Goal: Complete application form

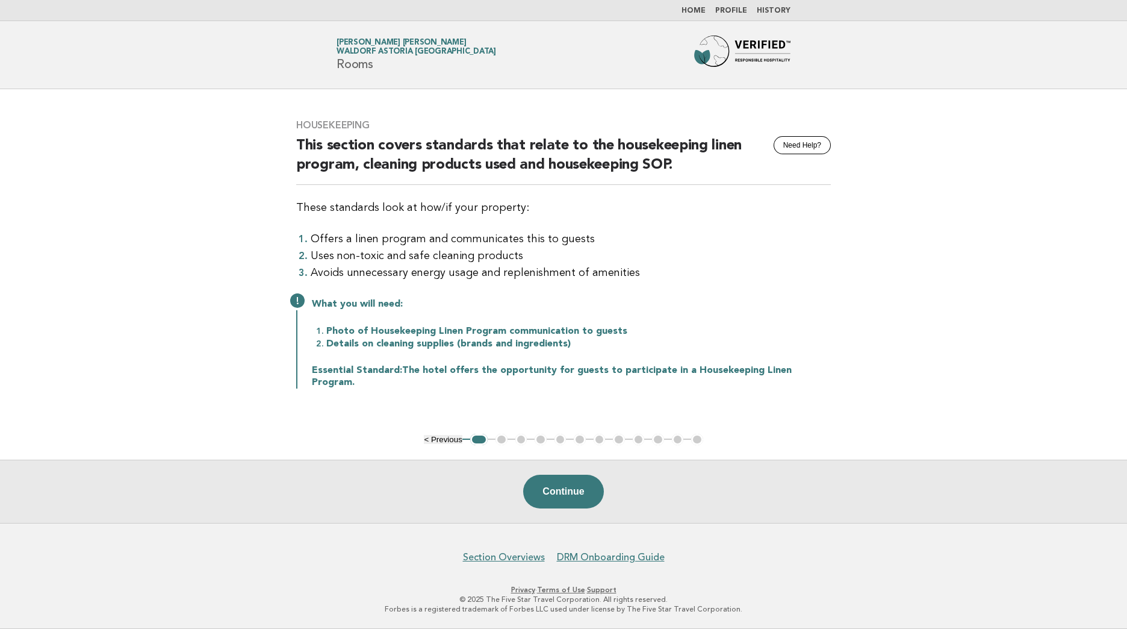
click at [940, 185] on main "Housekeeping Need Help? This section covers standards that relate to the housek…" at bounding box center [563, 306] width 1127 height 434
drag, startPoint x: 342, startPoint y: 248, endPoint x: 517, endPoint y: 252, distance: 175.3
click at [517, 248] on li "Offers a linen program and communicates this to guests" at bounding box center [571, 239] width 520 height 17
drag, startPoint x: 517, startPoint y: 252, endPoint x: 599, endPoint y: 245, distance: 81.6
click at [599, 245] on li "Offers a linen program and communicates this to guests" at bounding box center [571, 239] width 520 height 17
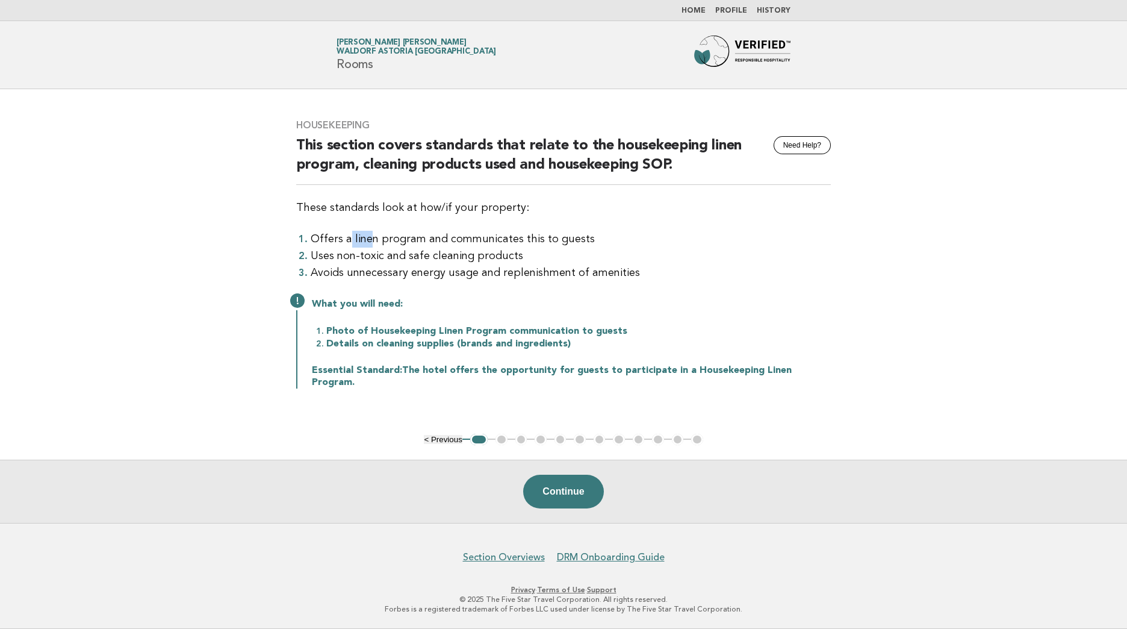
drag, startPoint x: 368, startPoint y: 246, endPoint x: 349, endPoint y: 246, distance: 18.7
click at [349, 246] on li "Offers a linen program and communicates this to guests" at bounding box center [571, 239] width 520 height 17
drag, startPoint x: 349, startPoint y: 246, endPoint x: 553, endPoint y: 238, distance: 203.7
click at [553, 238] on li "Offers a linen program and communicates this to guests" at bounding box center [571, 239] width 520 height 17
drag, startPoint x: 366, startPoint y: 336, endPoint x: 612, endPoint y: 331, distance: 246.4
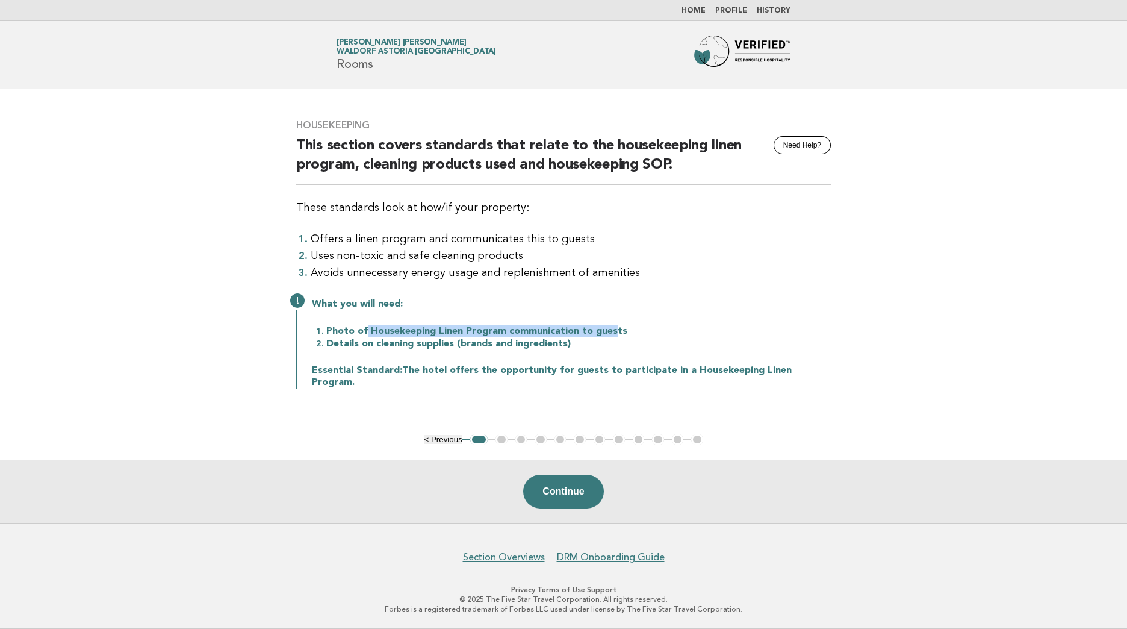
click at [612, 331] on li "Photo of Housekeeping Linen Program communication to guests" at bounding box center [578, 331] width 505 height 13
drag, startPoint x: 612, startPoint y: 331, endPoint x: 634, endPoint y: 334, distance: 22.5
click at [634, 334] on li "Photo of Housekeeping Linen Program communication to guests" at bounding box center [578, 331] width 505 height 13
drag, startPoint x: 323, startPoint y: 347, endPoint x: 582, endPoint y: 349, distance: 258.4
click at [582, 349] on li "Details on cleaning supplies (brands and ingredients)" at bounding box center [578, 343] width 505 height 13
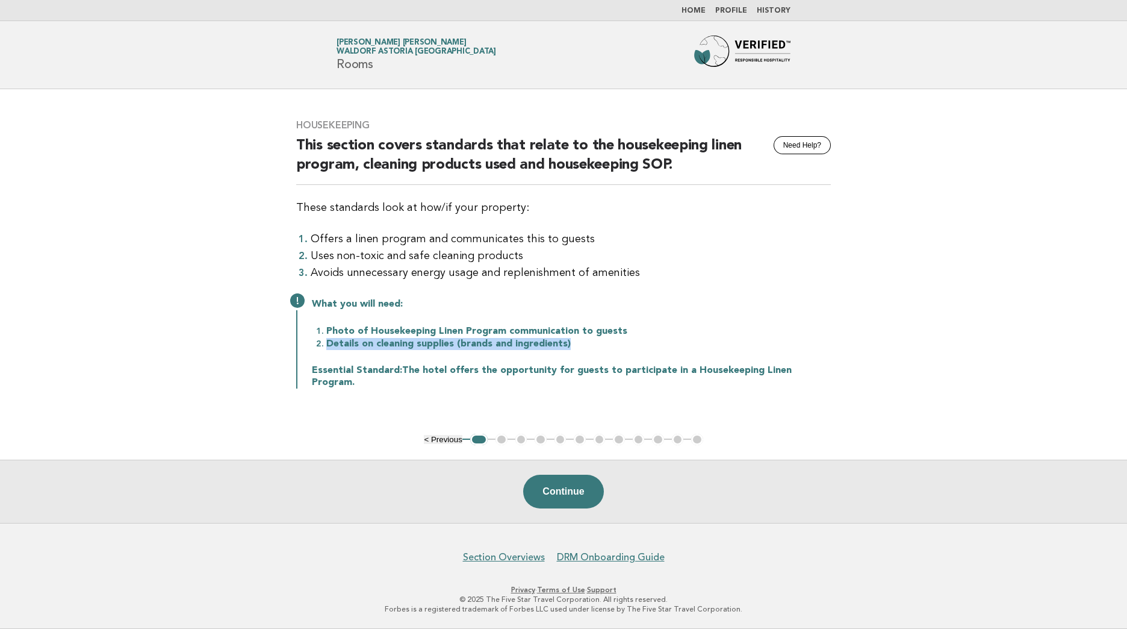
click at [582, 349] on li "Details on cleaning supplies (brands and ingredients)" at bounding box center [578, 343] width 505 height 13
click at [1002, 123] on main "Housekeeping Need Help? This section covers standards that relate to the housek…" at bounding box center [563, 306] width 1127 height 434
click at [575, 491] on button "Continue" at bounding box center [563, 492] width 80 height 34
click at [557, 500] on button "Continue" at bounding box center [563, 492] width 80 height 34
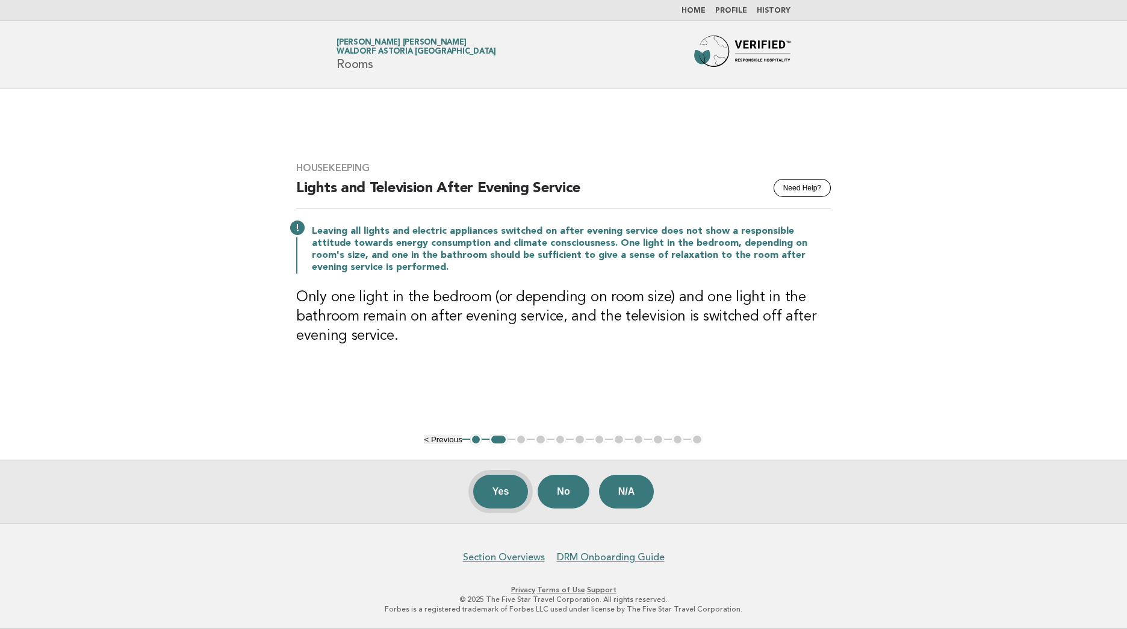
click at [517, 496] on button "Yes" at bounding box center [500, 492] width 55 height 34
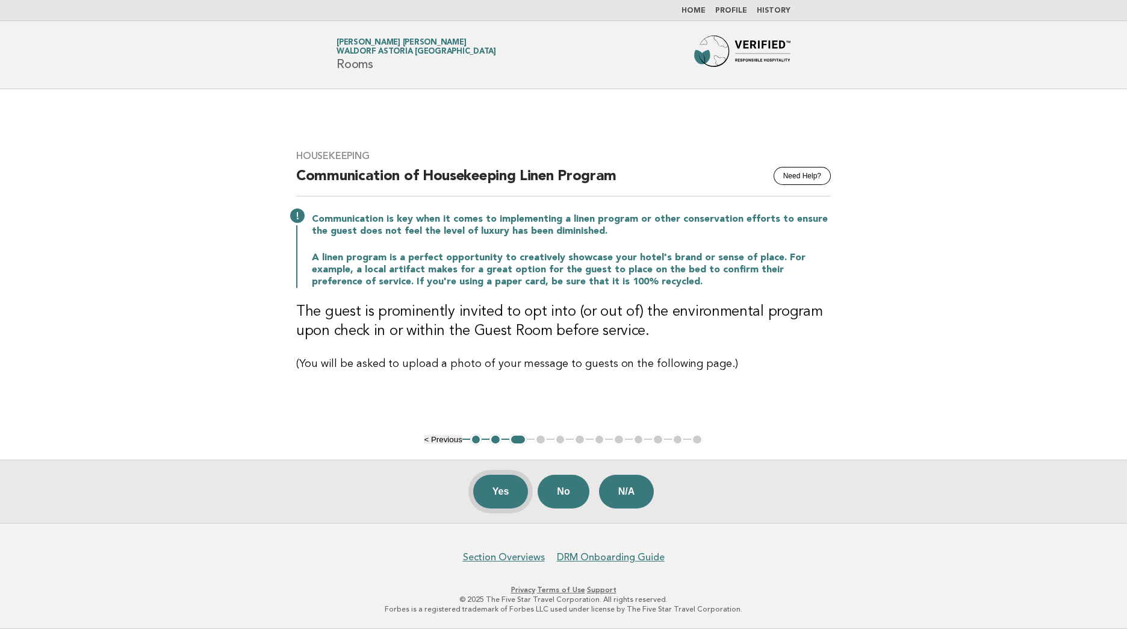
click at [505, 495] on button "Yes" at bounding box center [500, 492] width 55 height 34
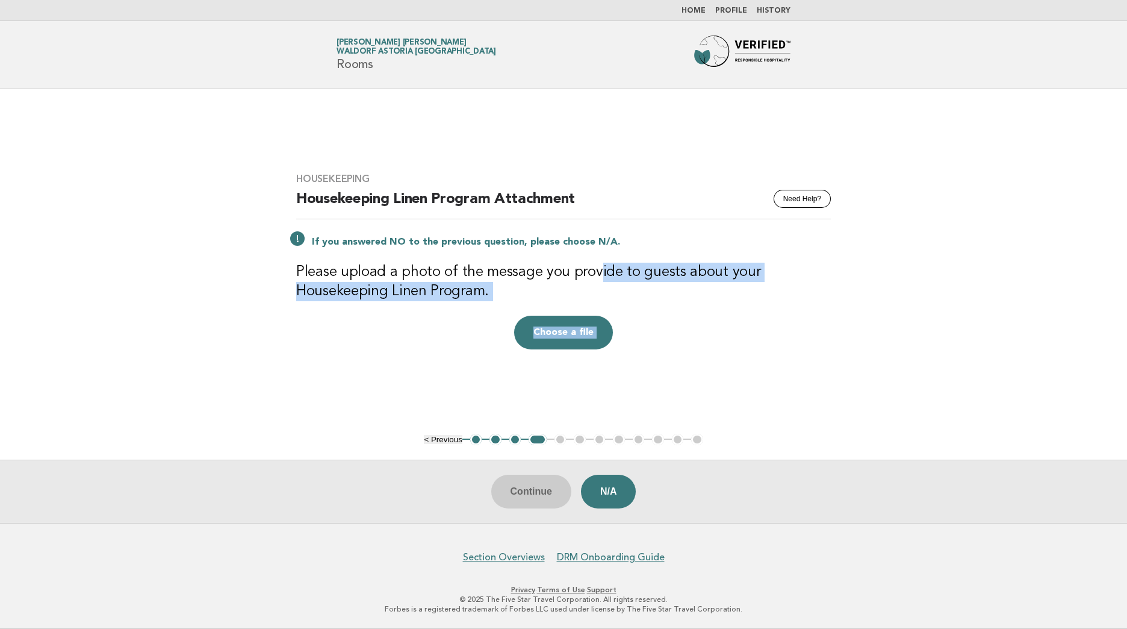
drag, startPoint x: 598, startPoint y: 278, endPoint x: -414, endPoint y: 367, distance: 1016.3
click at [0, 367] on html "Home Profile History Forbes Travel Guide Karina Isabel Calderon Acevedo Waldorf…" at bounding box center [563, 314] width 1127 height 629
click at [740, 408] on main "Housekeeping Need Help? Housekeeping Linen Program Attachment If you answered N…" at bounding box center [563, 306] width 1127 height 434
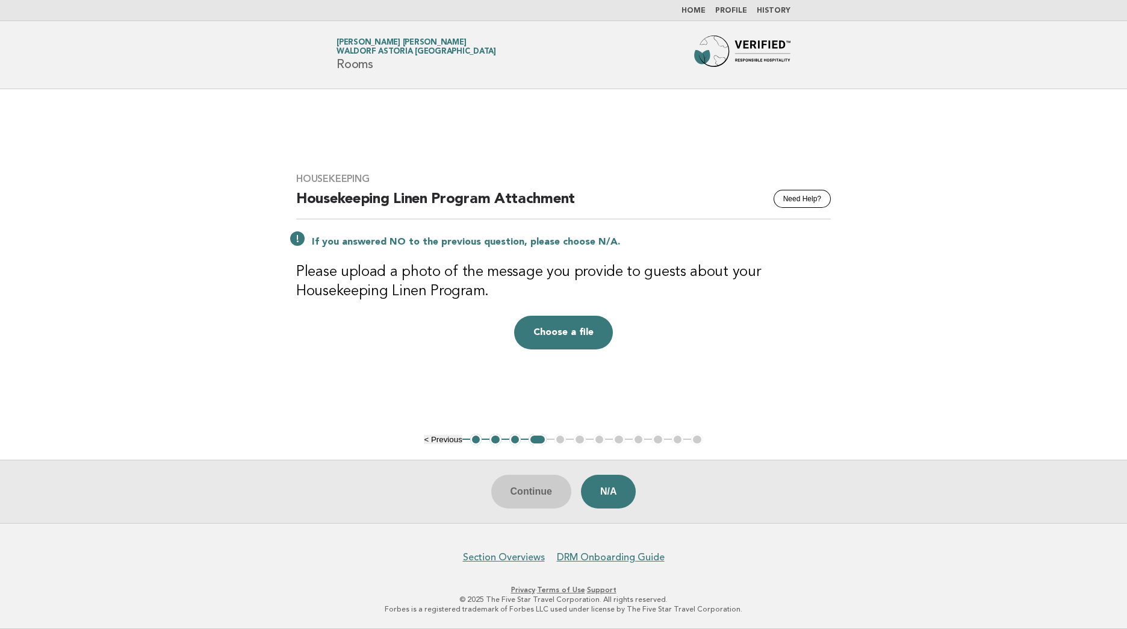
click at [554, 500] on div "Continue N/A" at bounding box center [563, 491] width 1127 height 63
click at [787, 362] on div "Housekeeping Need Help? Housekeeping Linen Program Attachment If you answered N…" at bounding box center [564, 260] width 564 height 205
click at [534, 476] on div "Continue N/A" at bounding box center [563, 491] width 1127 height 63
click at [537, 488] on div "Continue N/A" at bounding box center [563, 491] width 1127 height 63
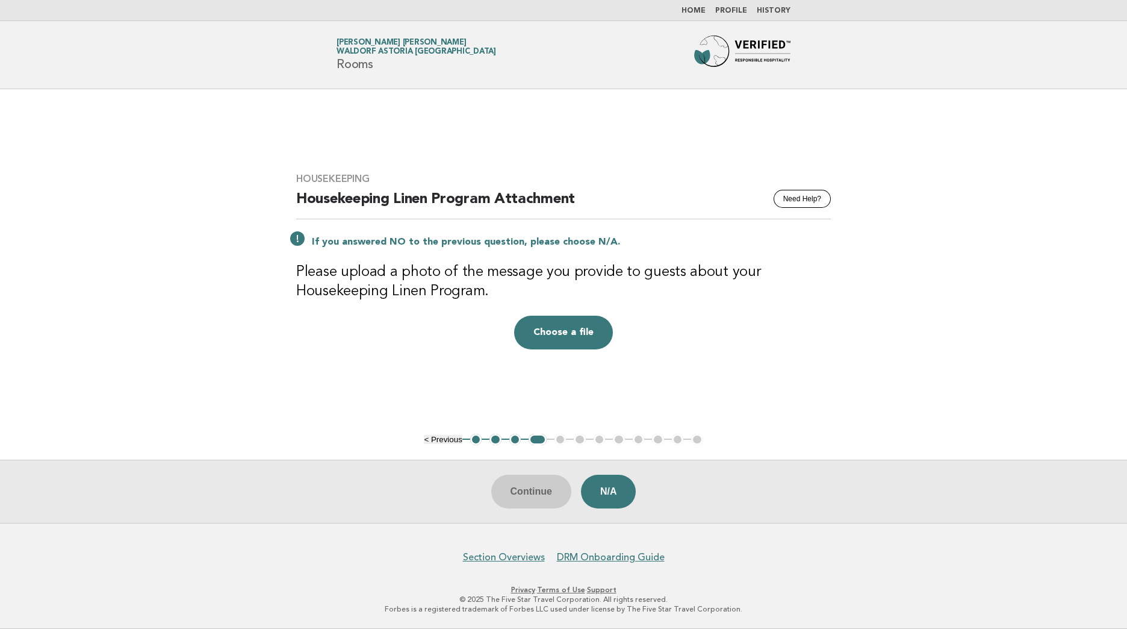
drag, startPoint x: 537, startPoint y: 488, endPoint x: 771, endPoint y: 375, distance: 259.4
click at [771, 375] on main "Housekeeping Need Help? Housekeeping Linen Program Attachment If you answered N…" at bounding box center [563, 306] width 1127 height 434
click at [870, 285] on main "Housekeeping Need Help? Housekeeping Linen Program Attachment If you answered N…" at bounding box center [563, 306] width 1127 height 434
click at [971, 331] on main "Housekeeping Need Help? Housekeeping Linen Program Attachment If you answered N…" at bounding box center [563, 306] width 1127 height 434
click at [959, 51] on header "Forbes Travel Guide Karina Isabel Calderon Acevedo Waldorf Astoria Los Cabos Pe…" at bounding box center [563, 55] width 1127 height 68
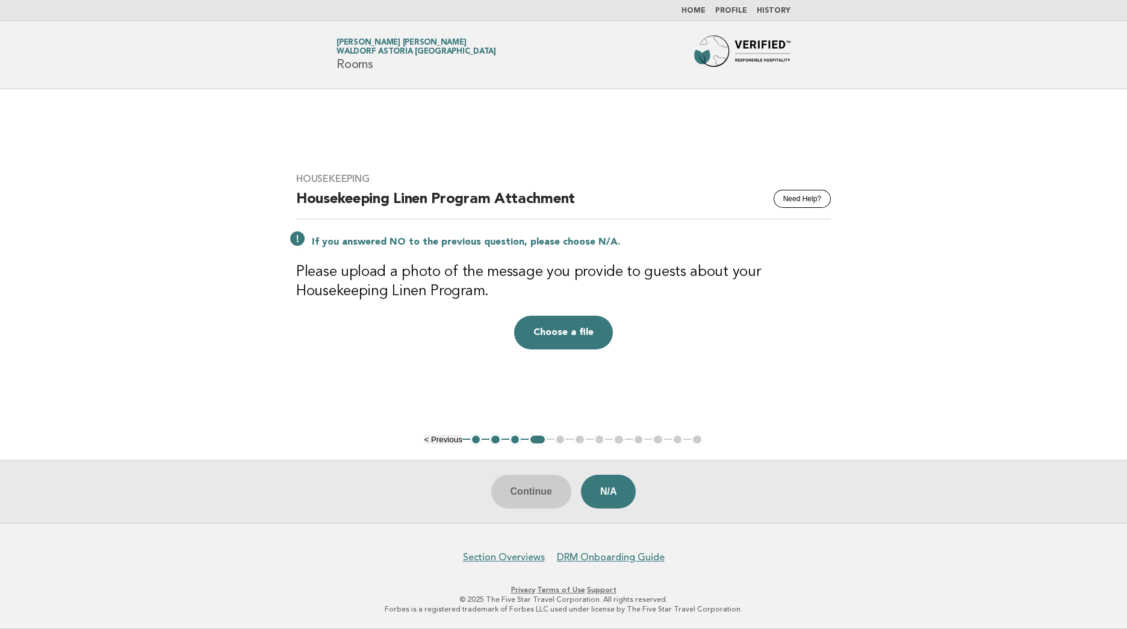
click at [990, 350] on main "Housekeeping Need Help? Housekeeping Linen Program Attachment If you answered N…" at bounding box center [563, 306] width 1127 height 434
click at [565, 331] on button "Choose a file" at bounding box center [563, 333] width 99 height 34
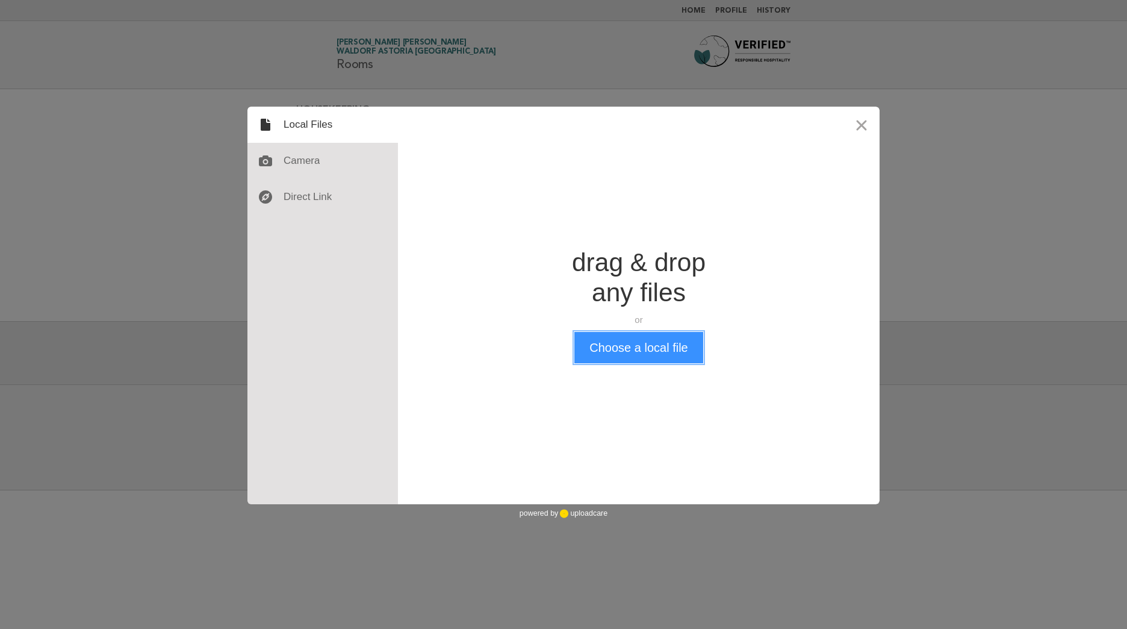
click at [606, 356] on button "Choose a local file" at bounding box center [639, 347] width 128 height 31
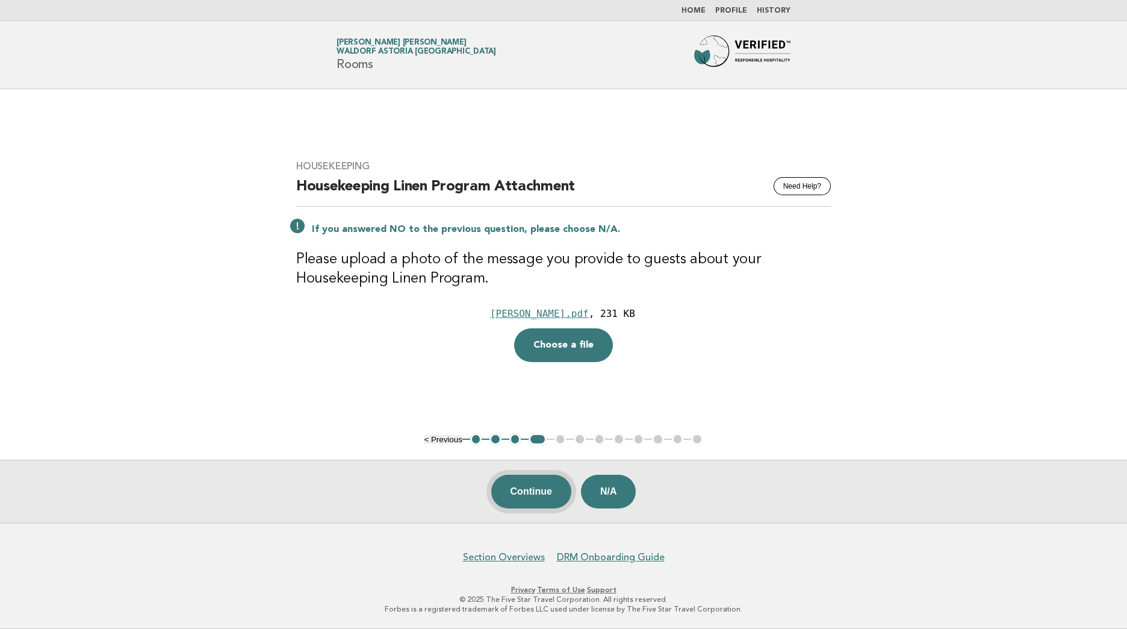
click at [515, 493] on button "Continue" at bounding box center [531, 492] width 80 height 34
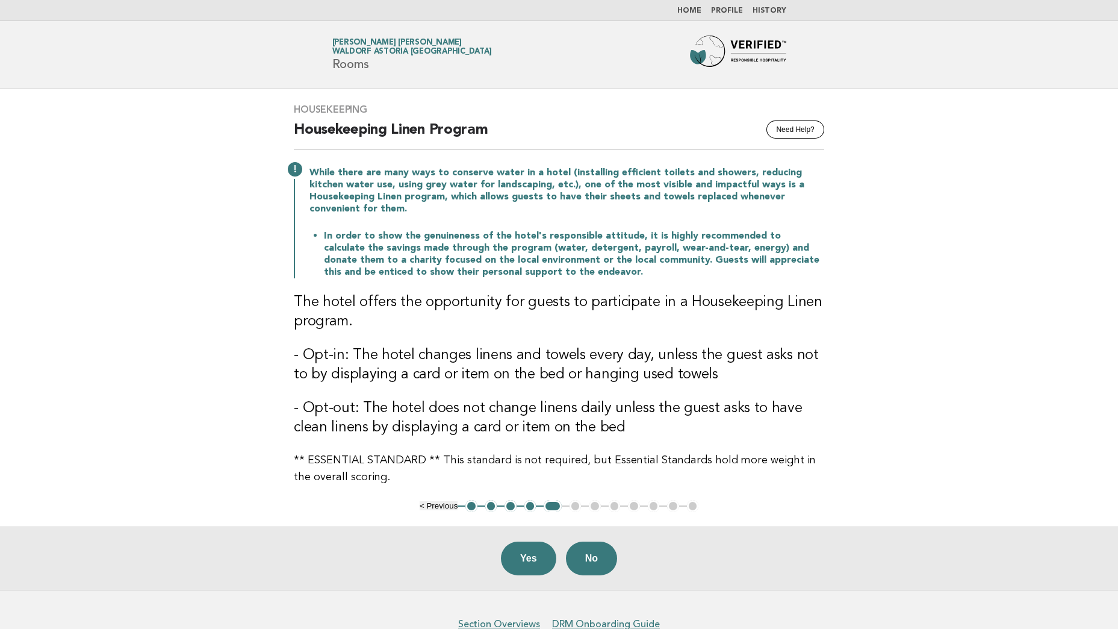
scroll to position [54, 0]
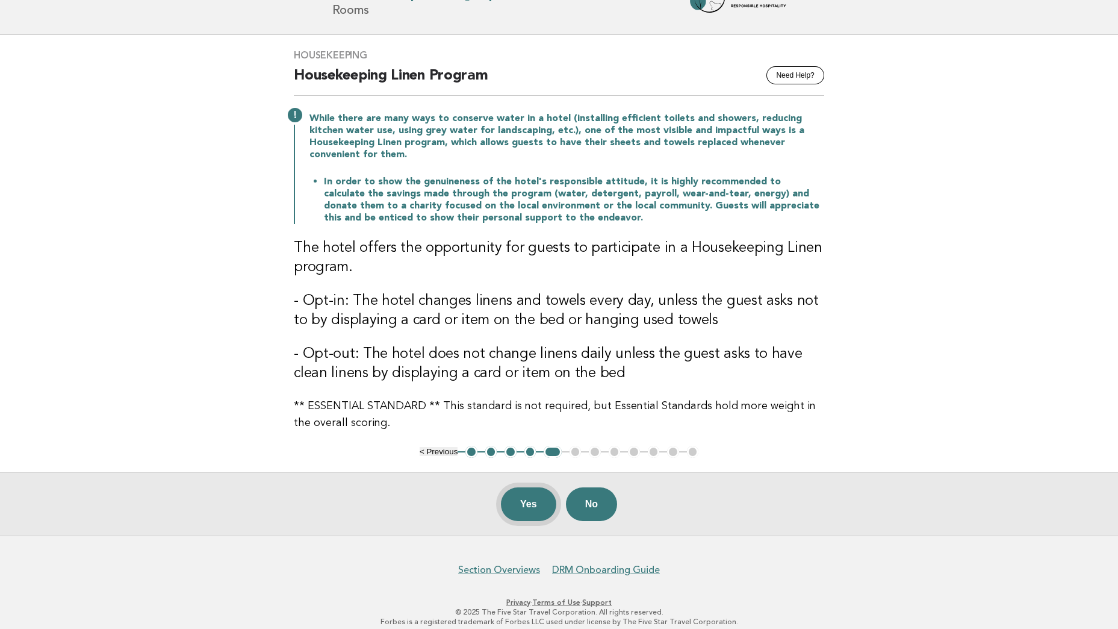
click at [532, 495] on button "Yes" at bounding box center [528, 504] width 55 height 34
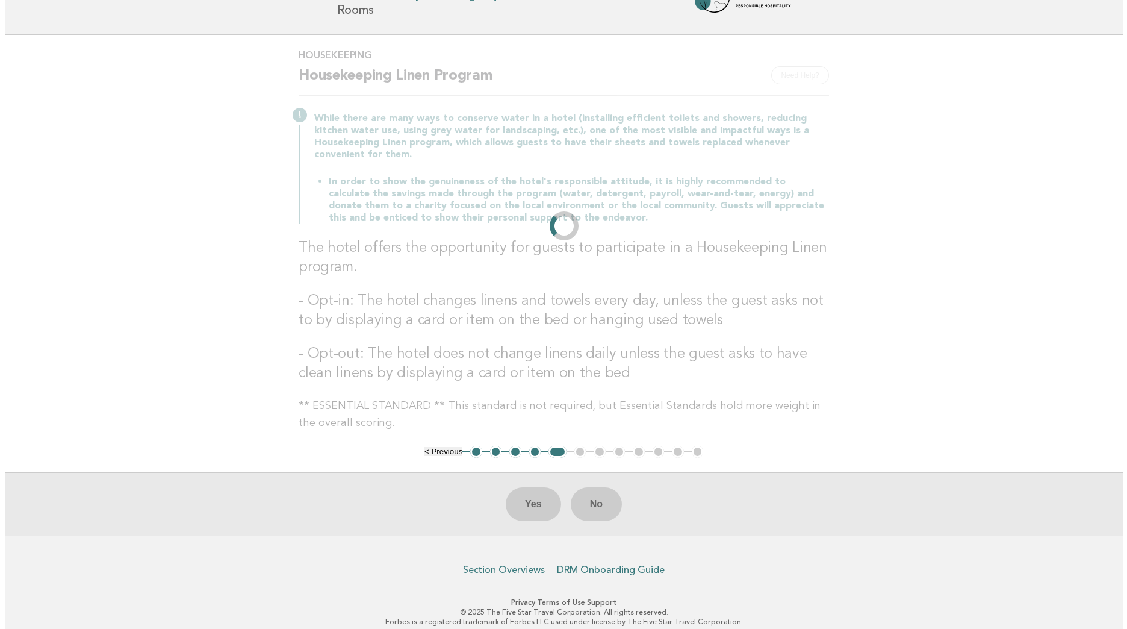
scroll to position [0, 0]
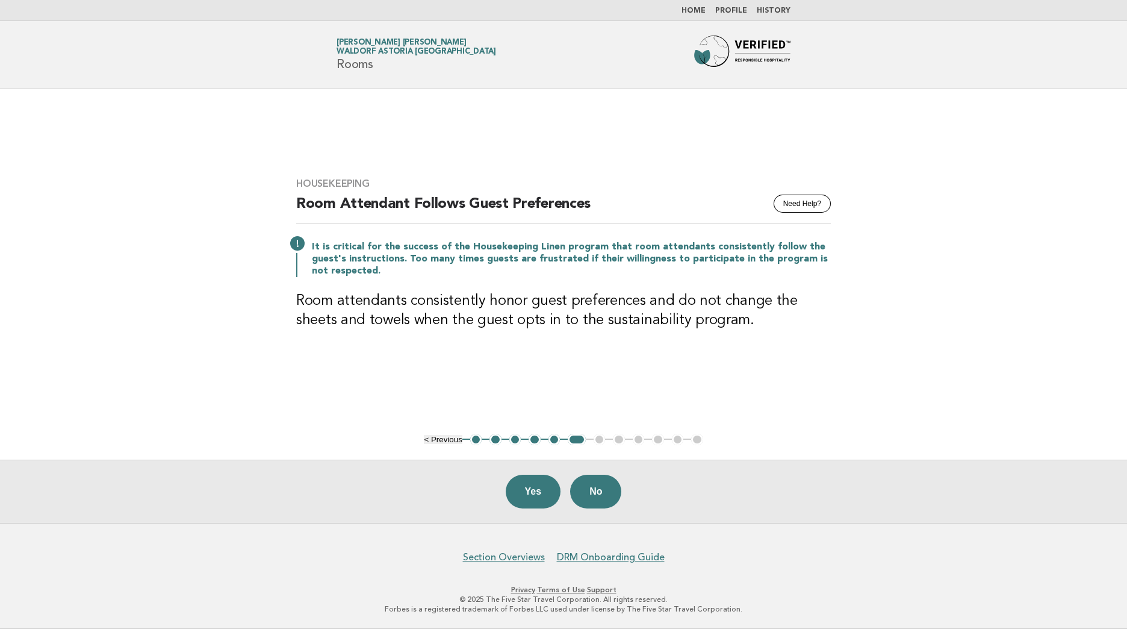
click at [596, 316] on h3 "Room attendants consistently honor guest preferences and do not change the shee…" at bounding box center [563, 310] width 535 height 39
click at [542, 499] on button "Yes" at bounding box center [533, 492] width 55 height 34
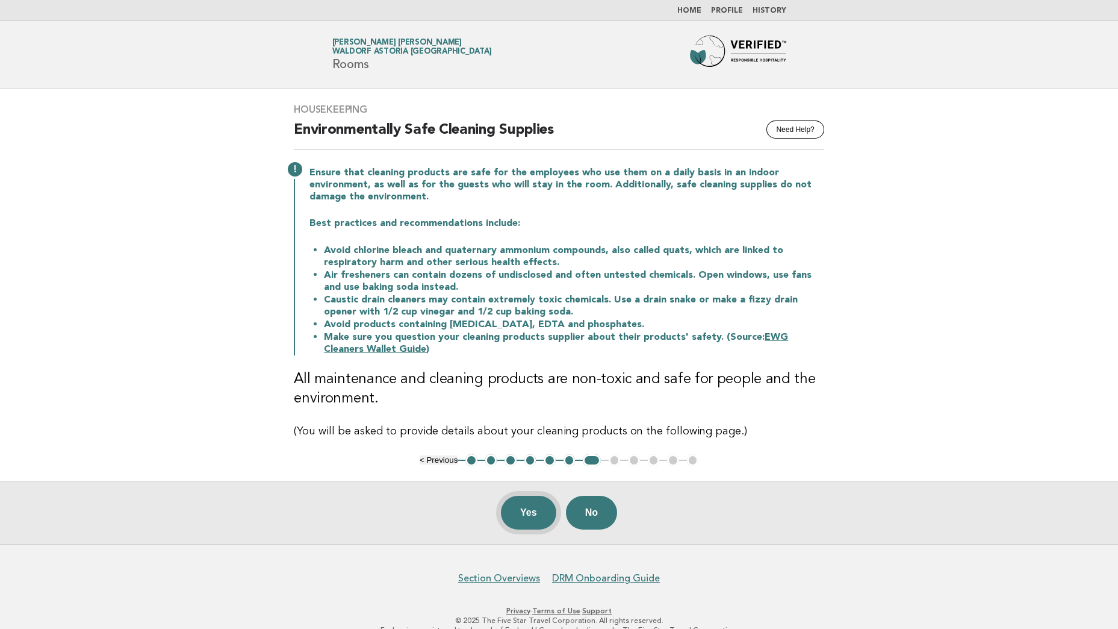
click at [528, 520] on button "Yes" at bounding box center [528, 513] width 55 height 34
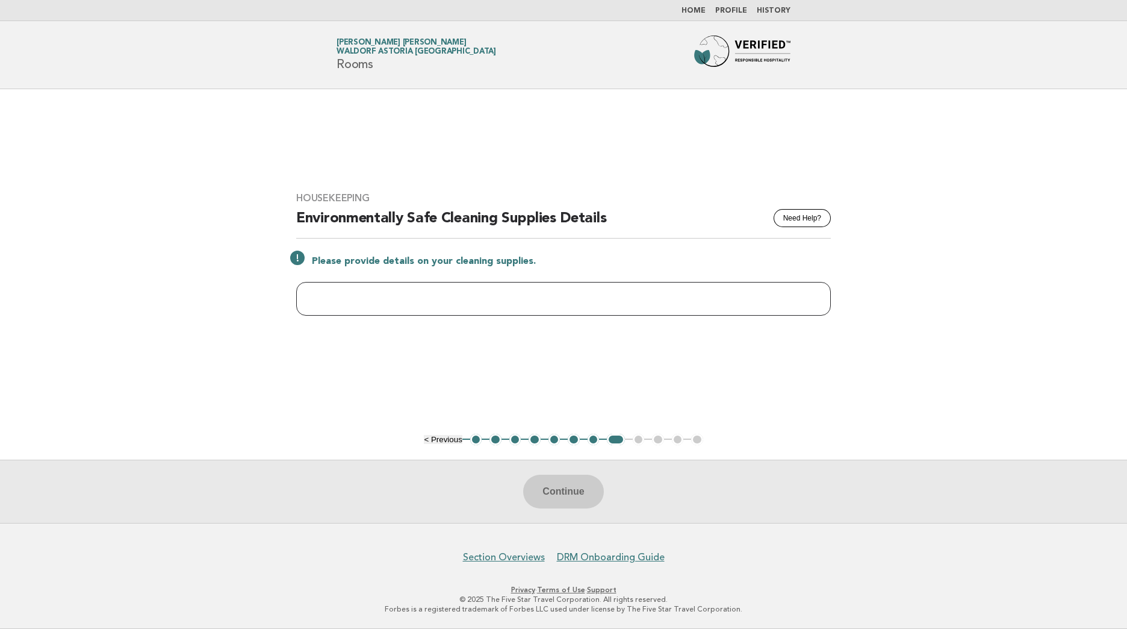
click at [475, 304] on input "text" at bounding box center [563, 299] width 535 height 34
click at [310, 301] on input "******" at bounding box center [563, 299] width 535 height 34
type input "**********"
click at [570, 492] on button "Continue" at bounding box center [563, 492] width 80 height 34
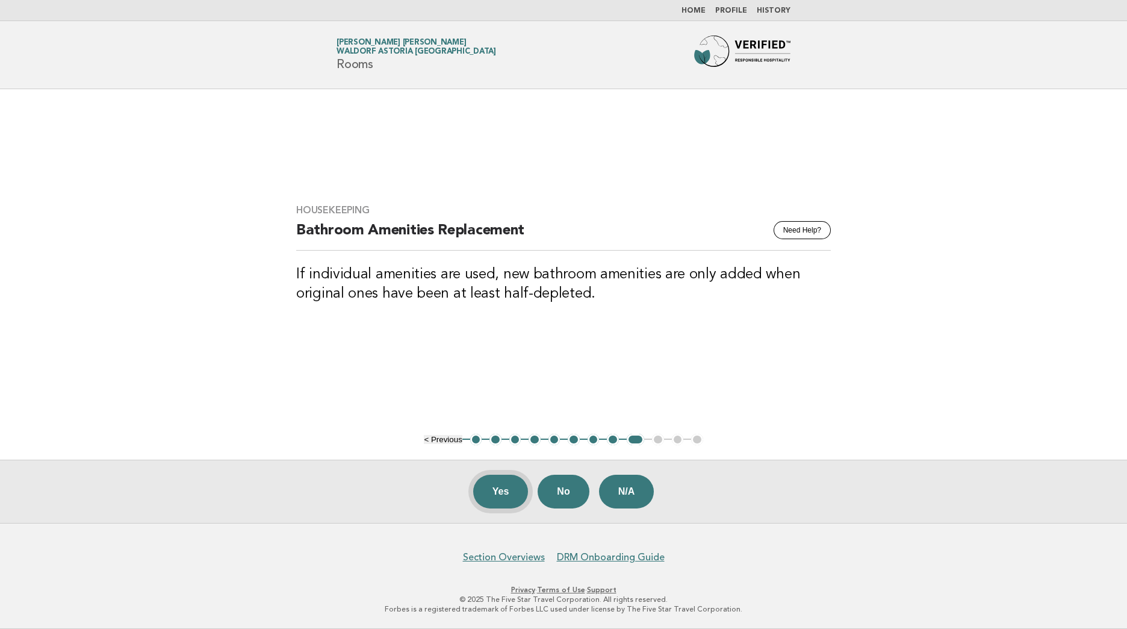
click at [511, 497] on button "Yes" at bounding box center [500, 492] width 55 height 34
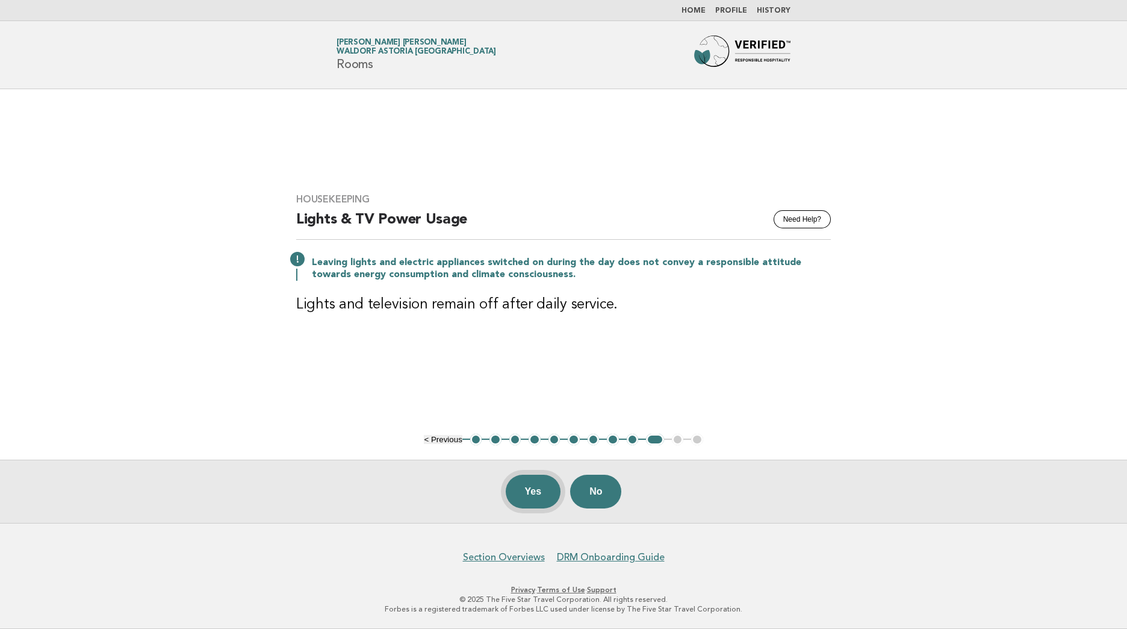
click at [544, 485] on button "Yes" at bounding box center [533, 492] width 55 height 34
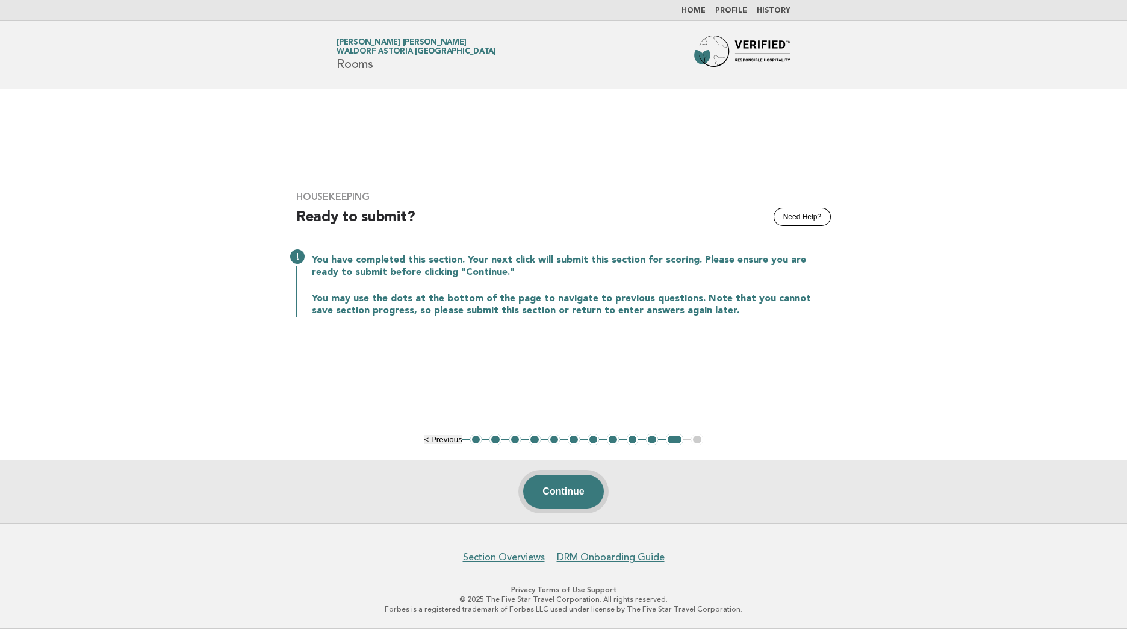
click at [578, 501] on button "Continue" at bounding box center [563, 492] width 80 height 34
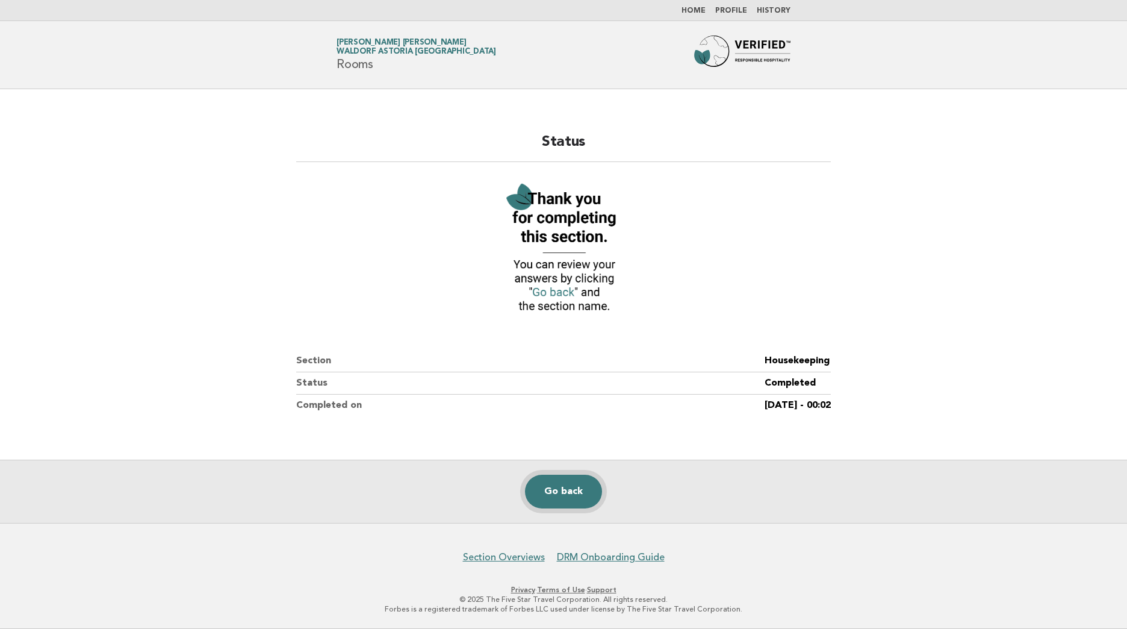
click at [566, 497] on link "Go back" at bounding box center [563, 492] width 77 height 34
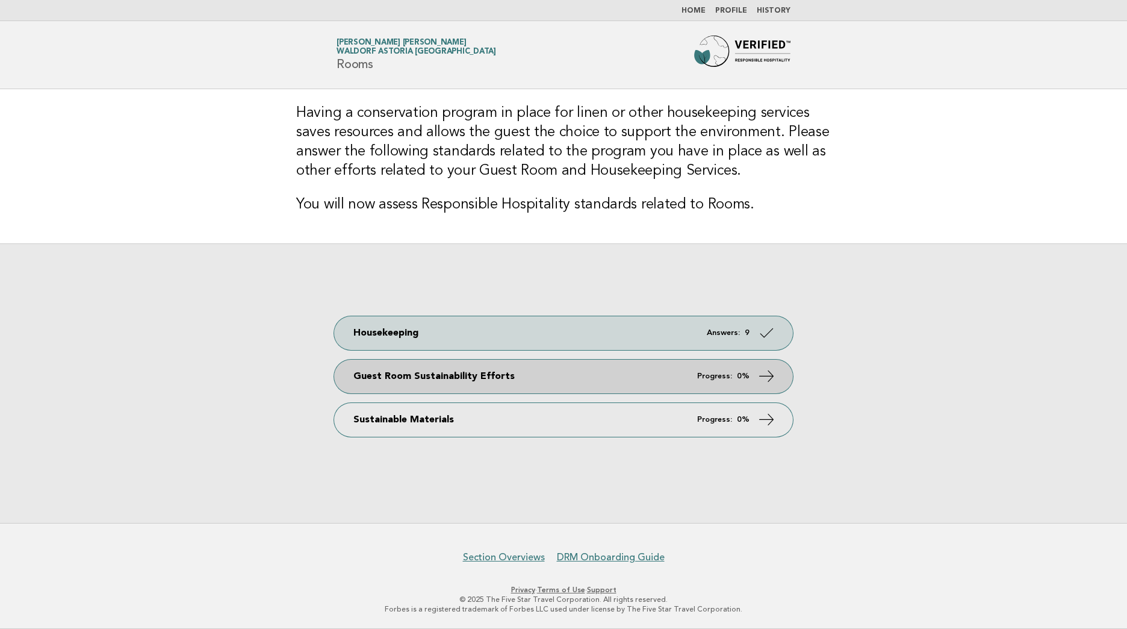
click at [753, 381] on link "Guest Room Sustainability Efforts Progress: 0%" at bounding box center [563, 377] width 459 height 34
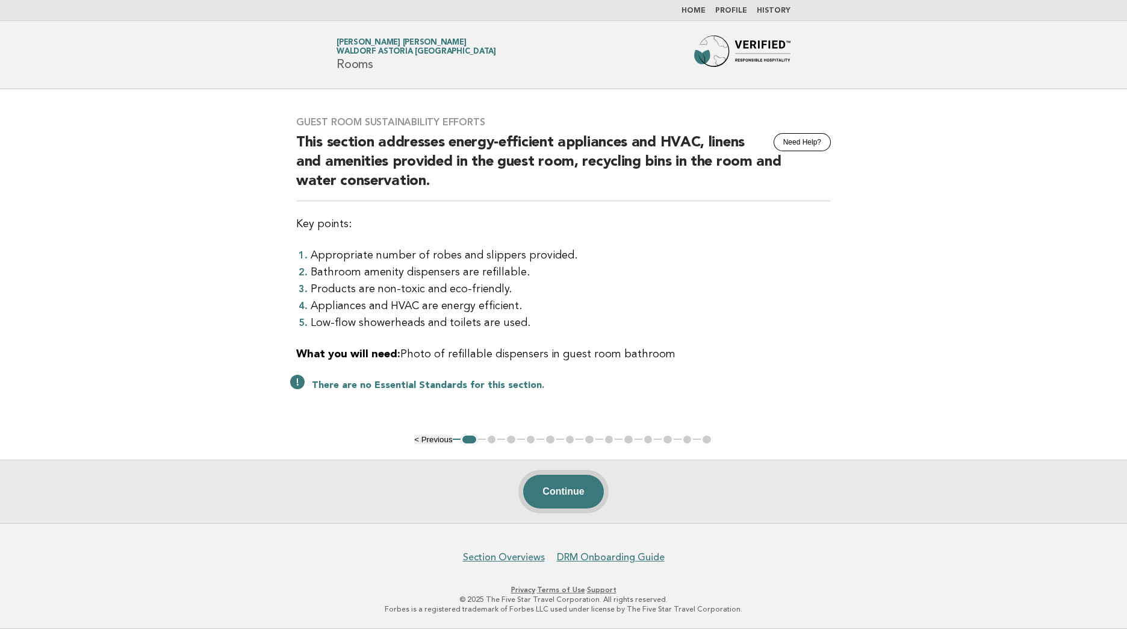
click at [572, 490] on button "Continue" at bounding box center [563, 492] width 80 height 34
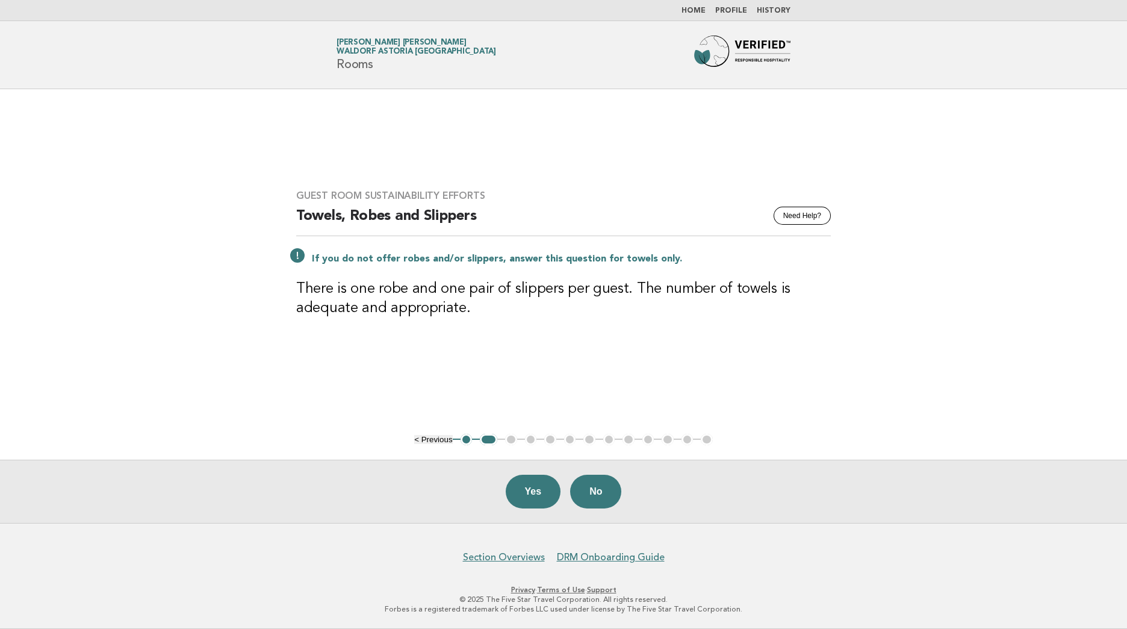
click at [528, 484] on button "Yes" at bounding box center [533, 492] width 55 height 34
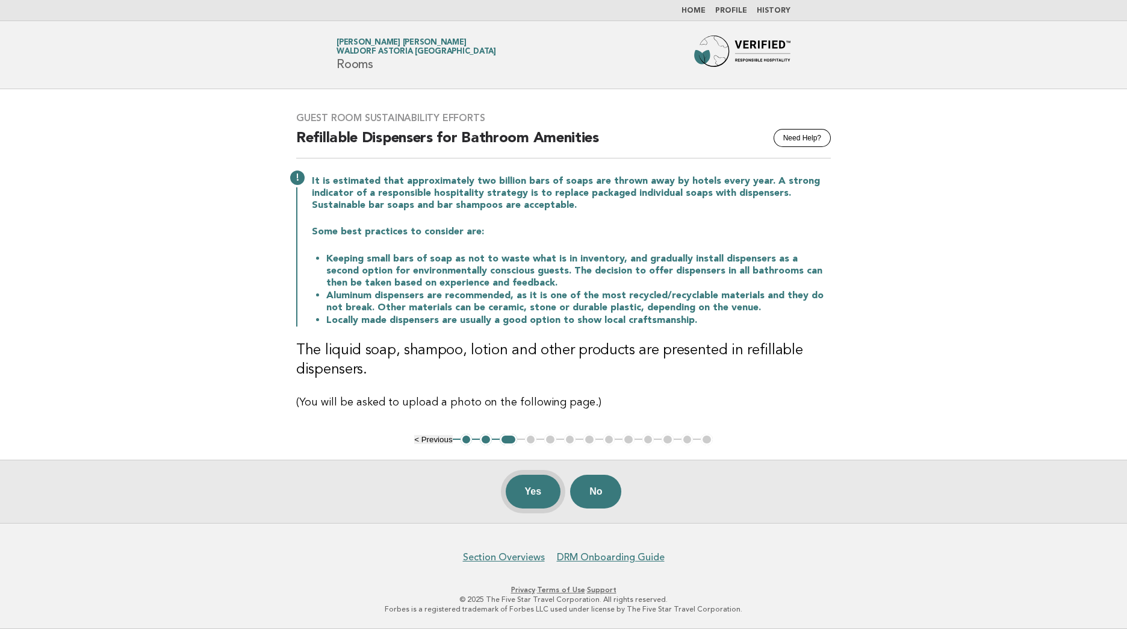
click at [540, 494] on button "Yes" at bounding box center [533, 492] width 55 height 34
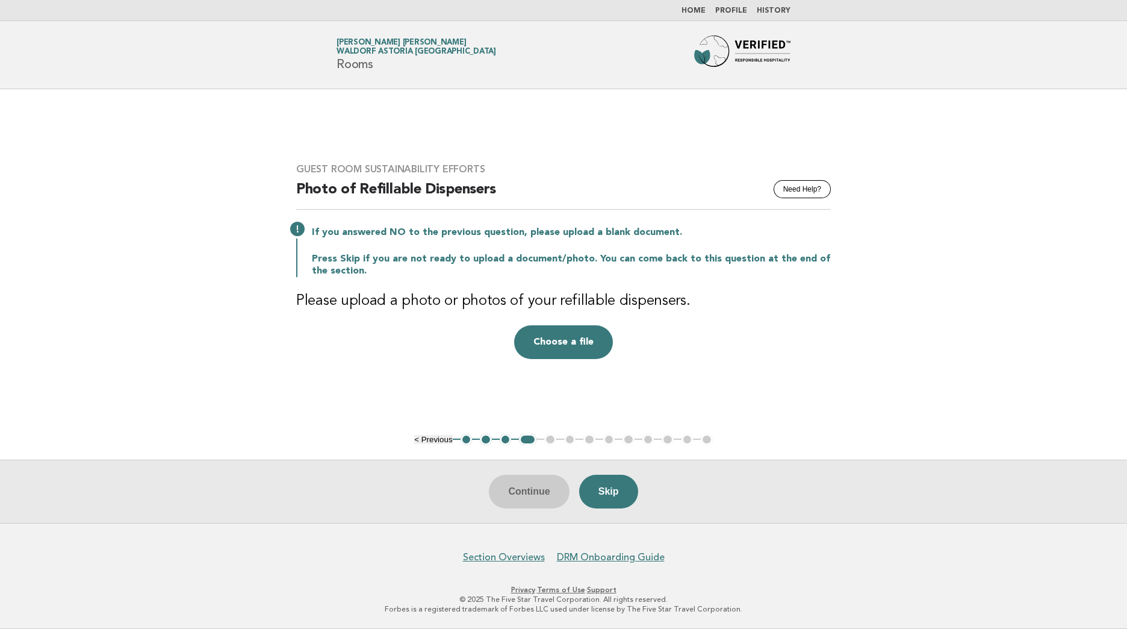
click at [525, 485] on div "Continue Skip" at bounding box center [563, 491] width 1127 height 63
click at [576, 340] on button "Choose a file" at bounding box center [563, 342] width 99 height 34
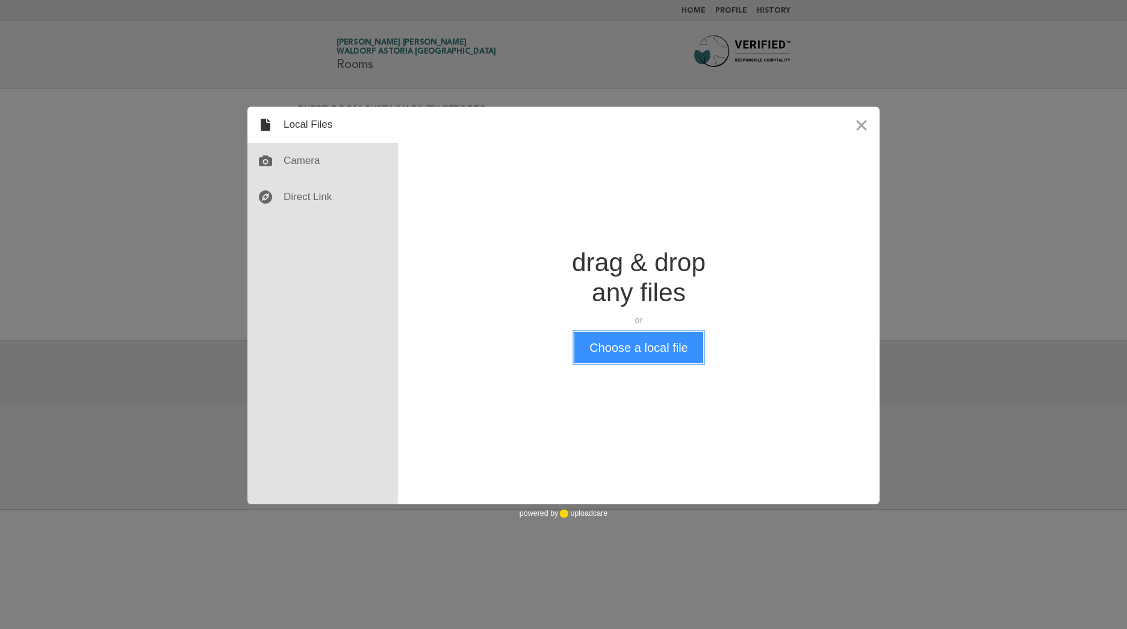
click at [636, 356] on button "Choose a local file" at bounding box center [639, 347] width 128 height 31
click at [875, 132] on button "Close" at bounding box center [862, 125] width 36 height 36
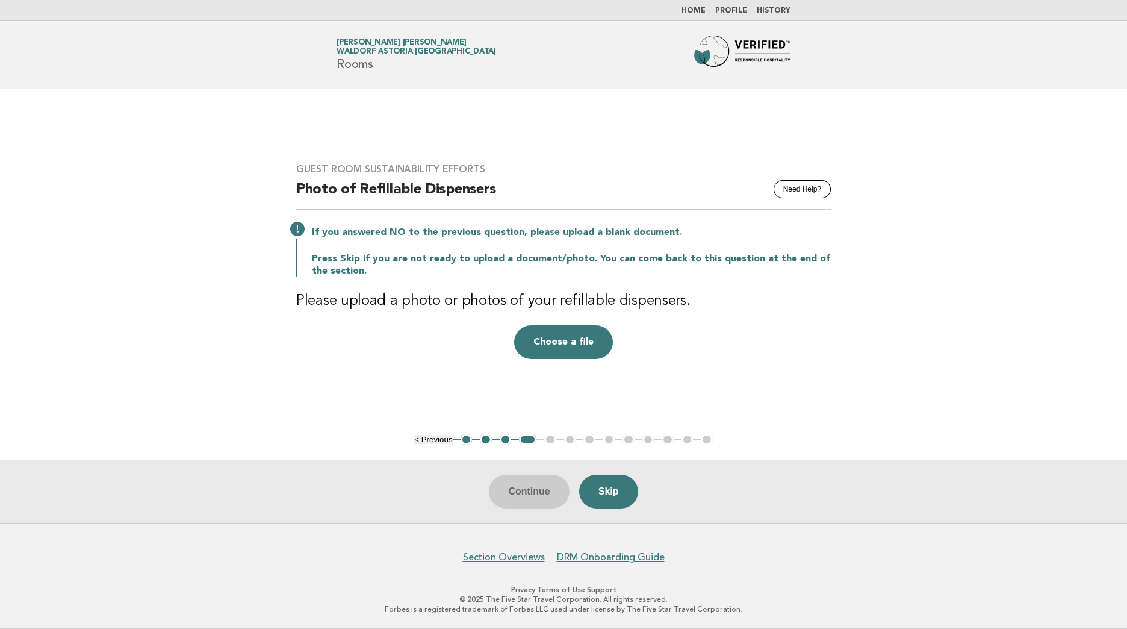
click at [905, 266] on main "Guest Room Sustainability Efforts Need Help? Photo of Refillable Dispensers If …" at bounding box center [563, 306] width 1127 height 434
click at [541, 348] on button "Choose a file" at bounding box center [563, 342] width 99 height 34
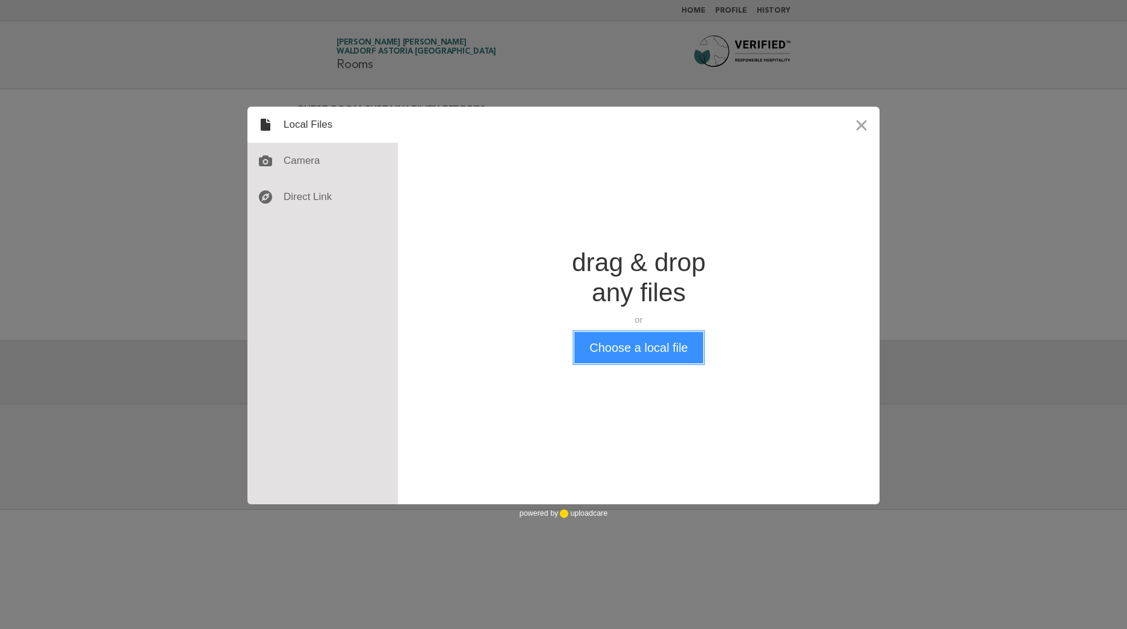
click at [659, 348] on button "Choose a local file" at bounding box center [639, 347] width 128 height 31
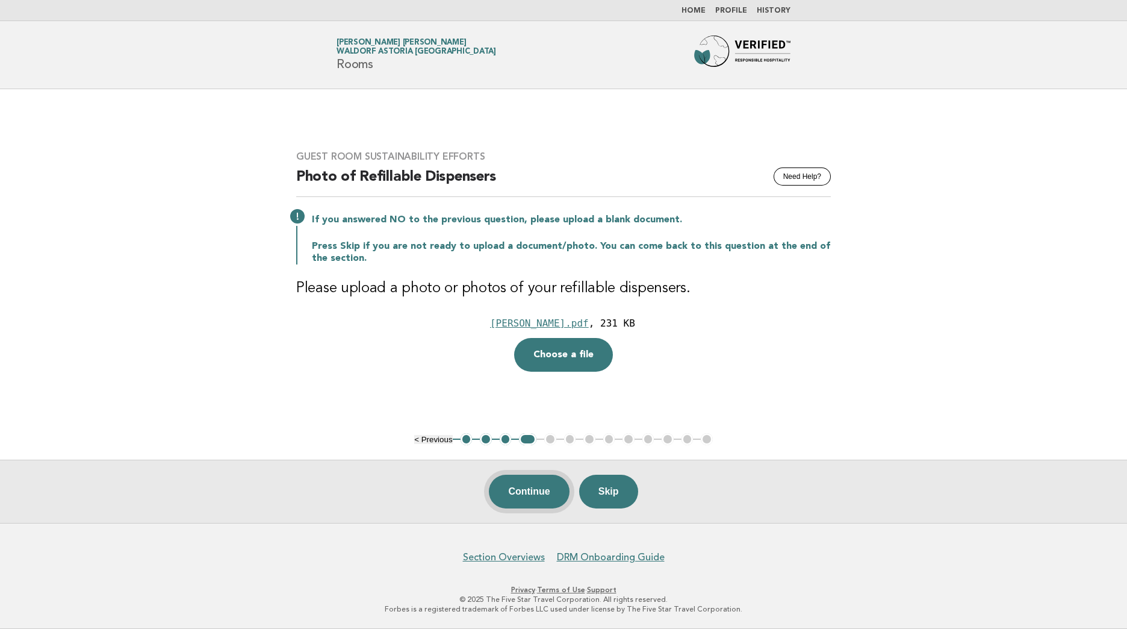
click at [532, 499] on button "Continue" at bounding box center [529, 492] width 80 height 34
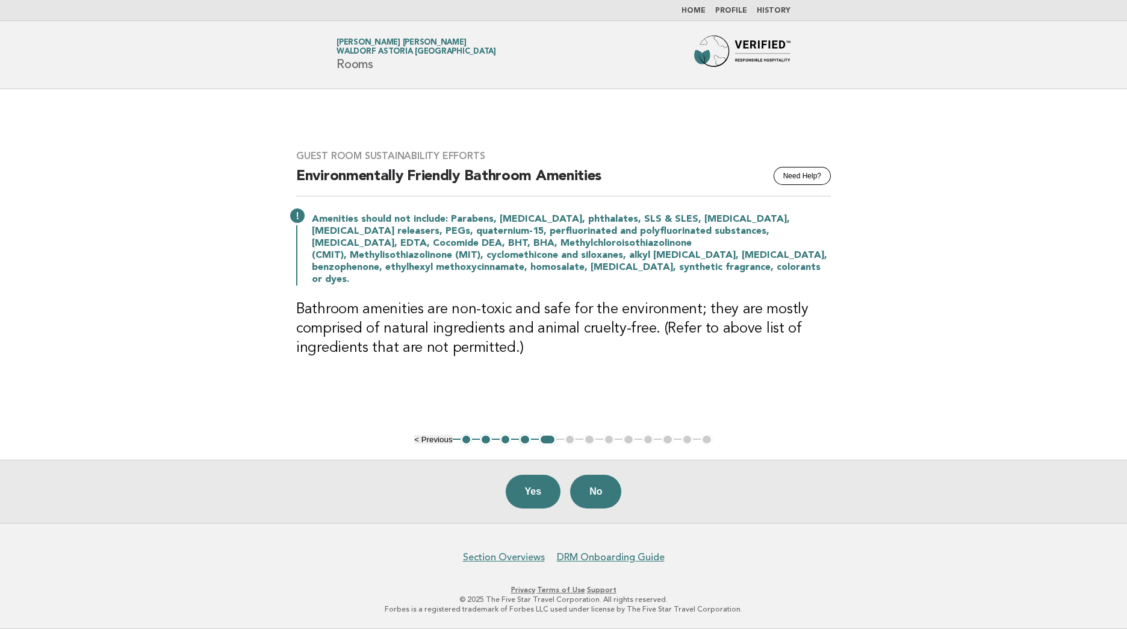
click at [535, 496] on button "Yes" at bounding box center [533, 492] width 55 height 34
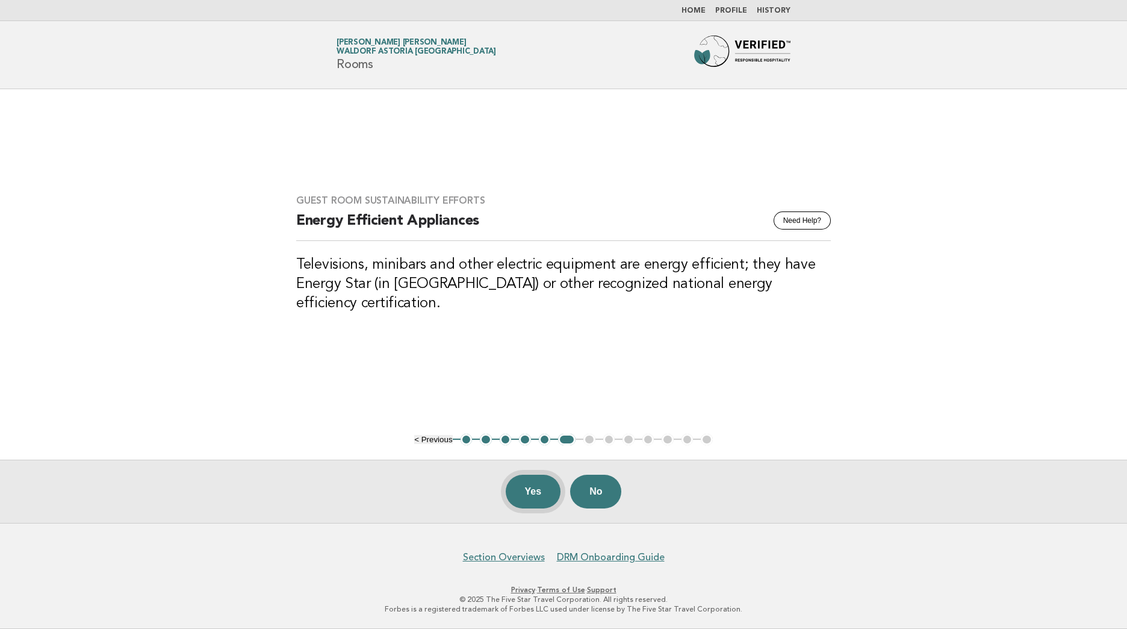
click at [543, 499] on button "Yes" at bounding box center [533, 492] width 55 height 34
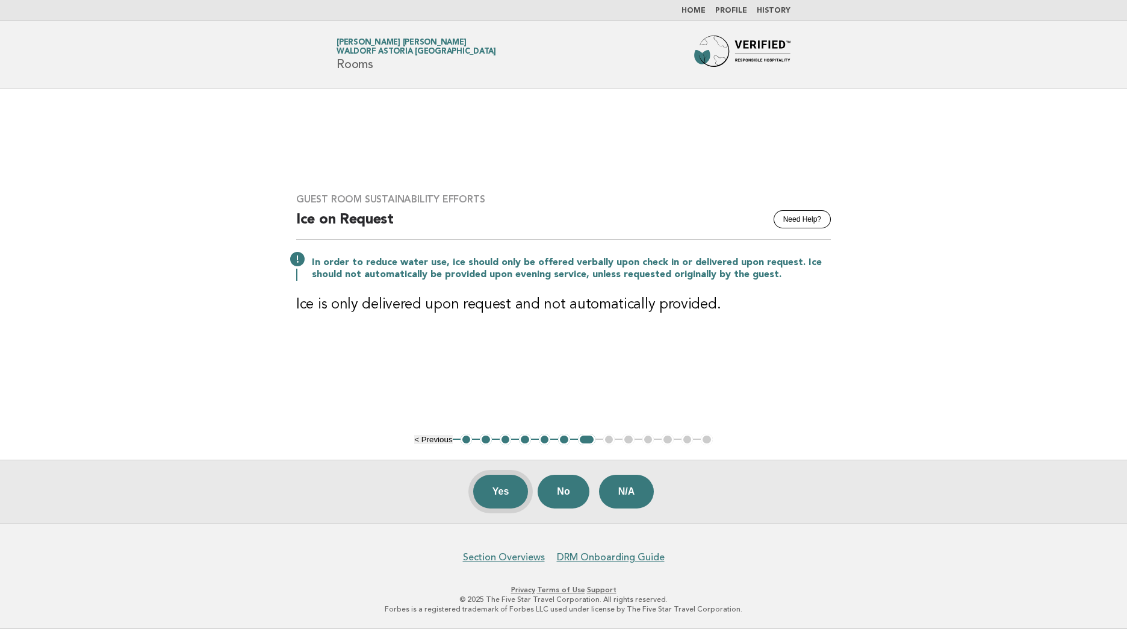
click at [502, 498] on button "Yes" at bounding box center [500, 492] width 55 height 34
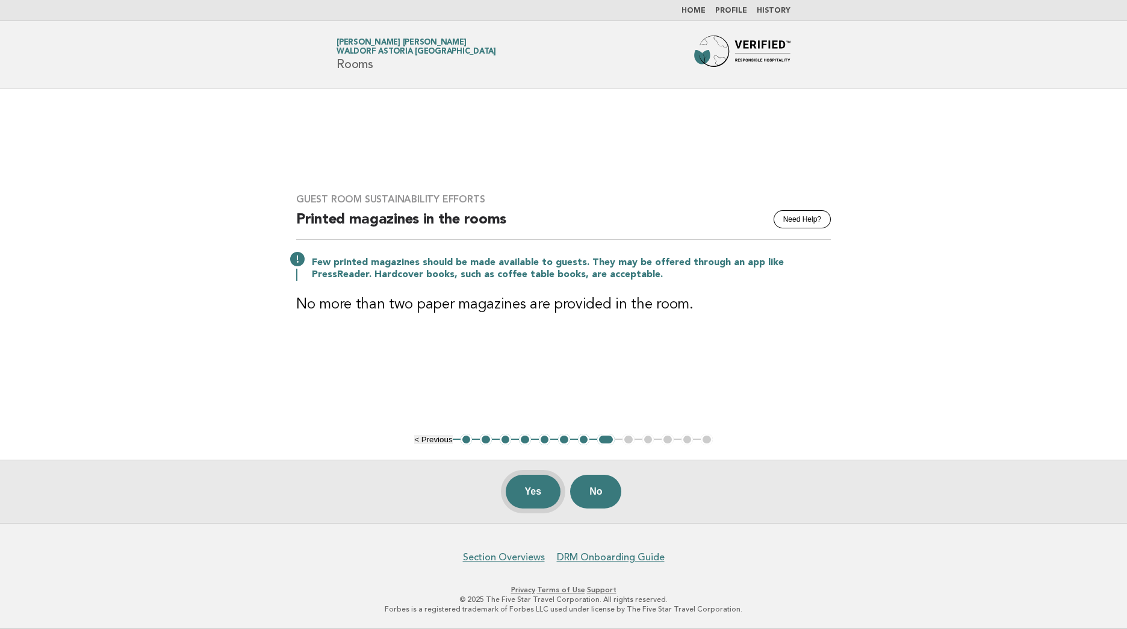
click at [526, 494] on button "Yes" at bounding box center [533, 492] width 55 height 34
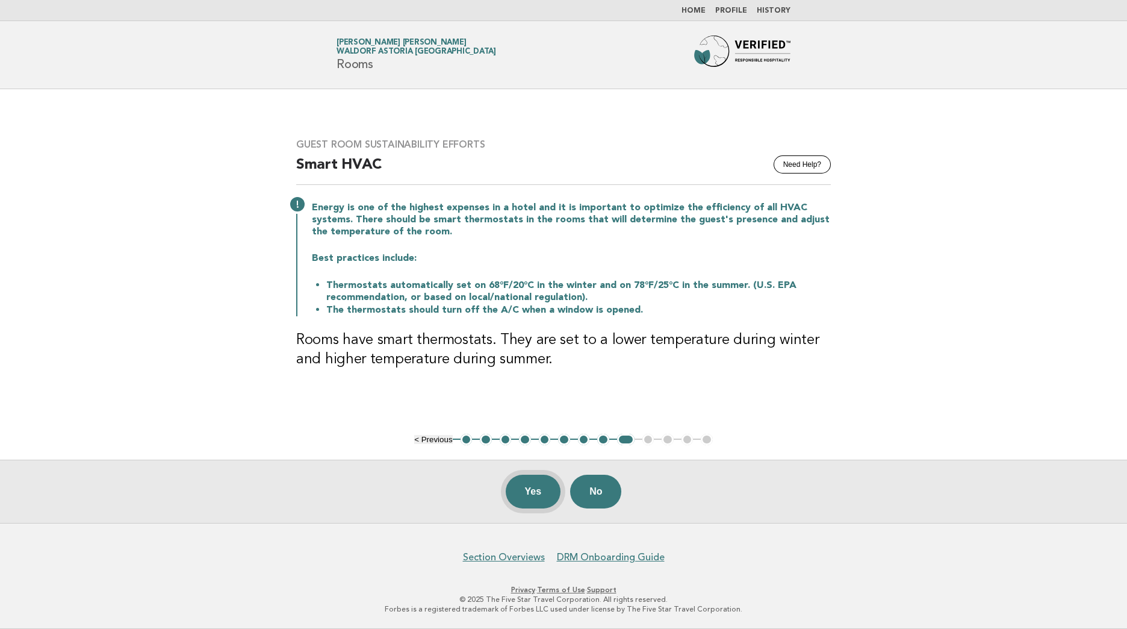
click at [537, 496] on button "Yes" at bounding box center [533, 492] width 55 height 34
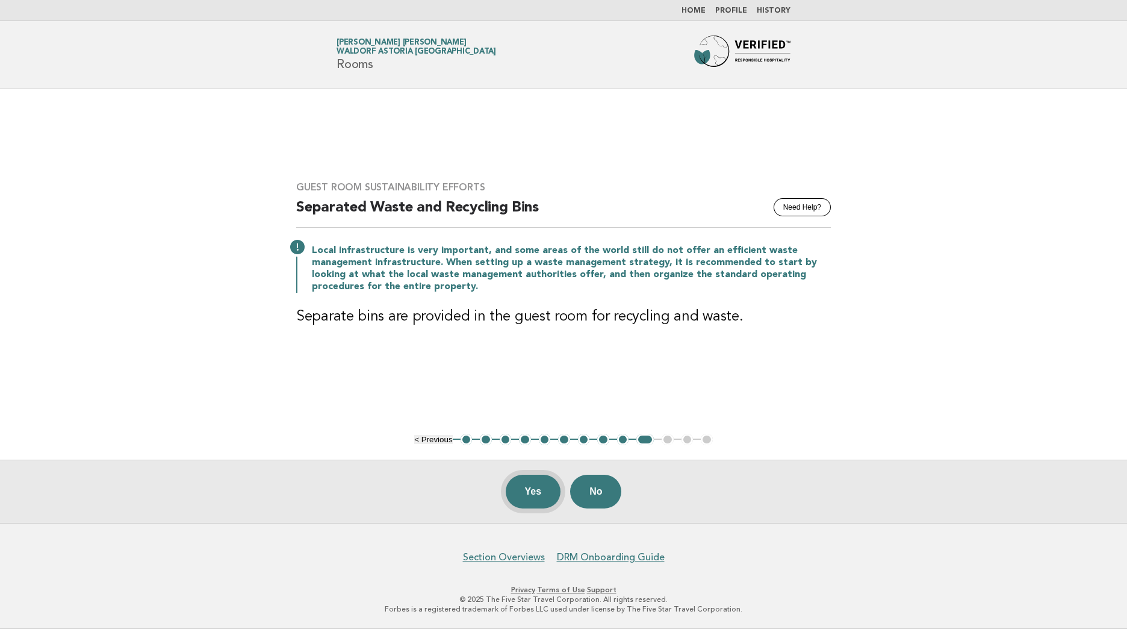
click at [530, 489] on button "Yes" at bounding box center [533, 492] width 55 height 34
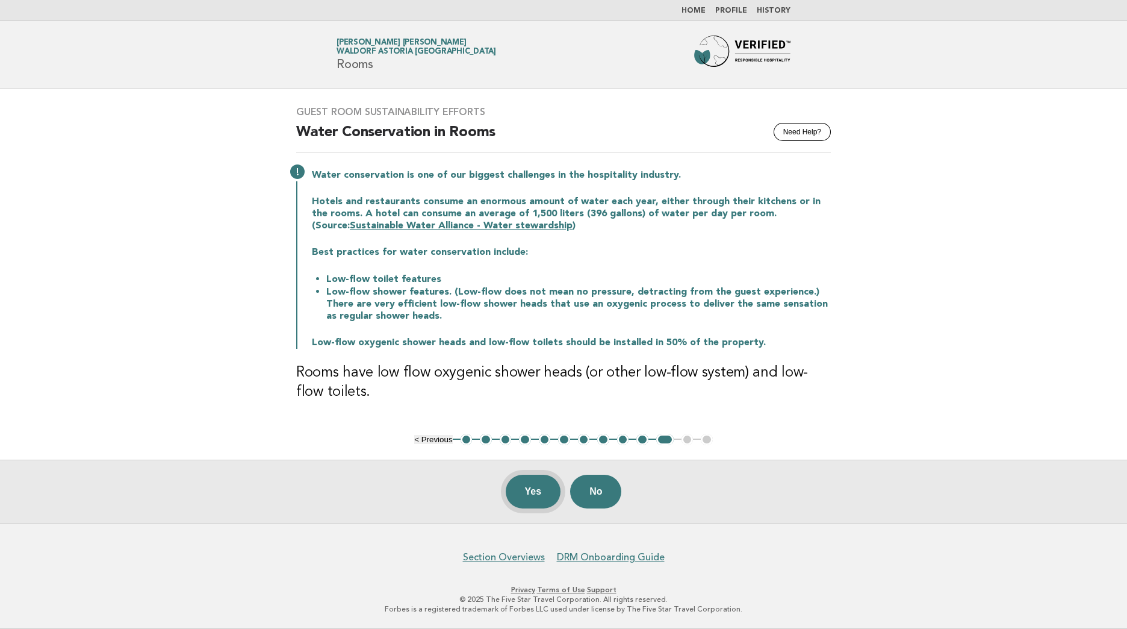
click at [513, 494] on button "Yes" at bounding box center [533, 492] width 55 height 34
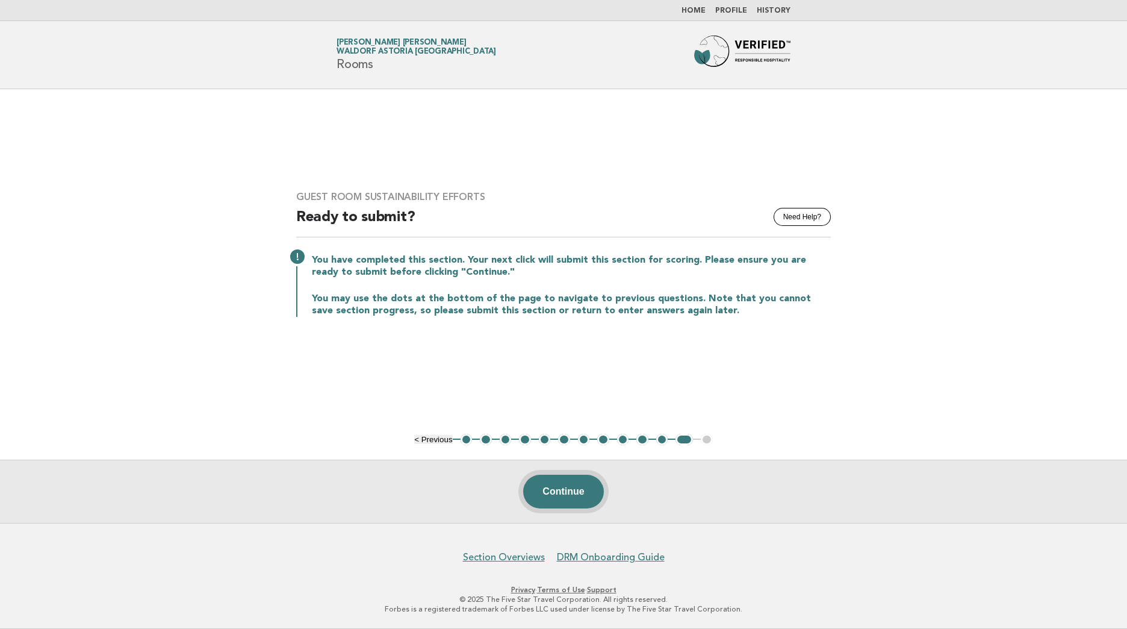
click at [568, 503] on button "Continue" at bounding box center [563, 492] width 80 height 34
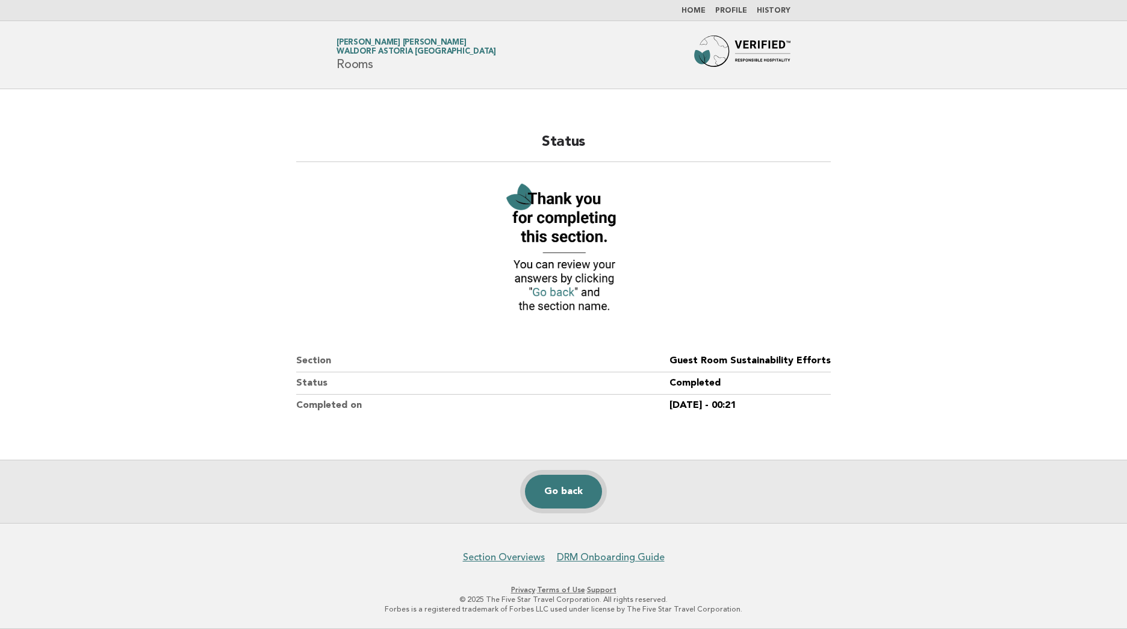
click at [577, 485] on link "Go back" at bounding box center [563, 492] width 77 height 34
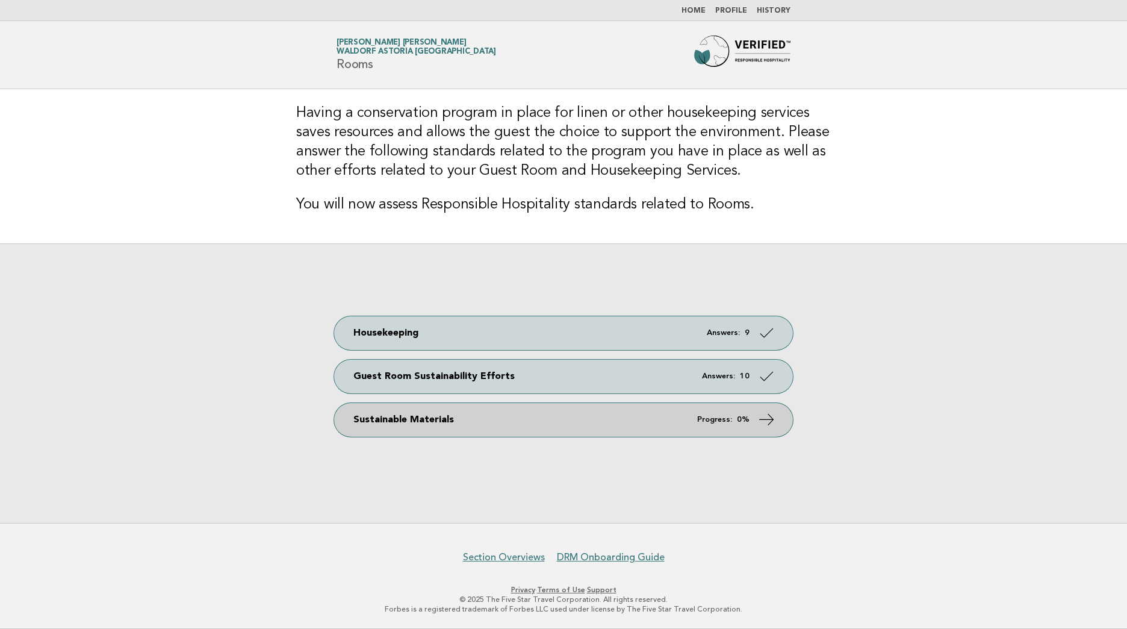
click at [766, 422] on icon at bounding box center [766, 418] width 17 height 17
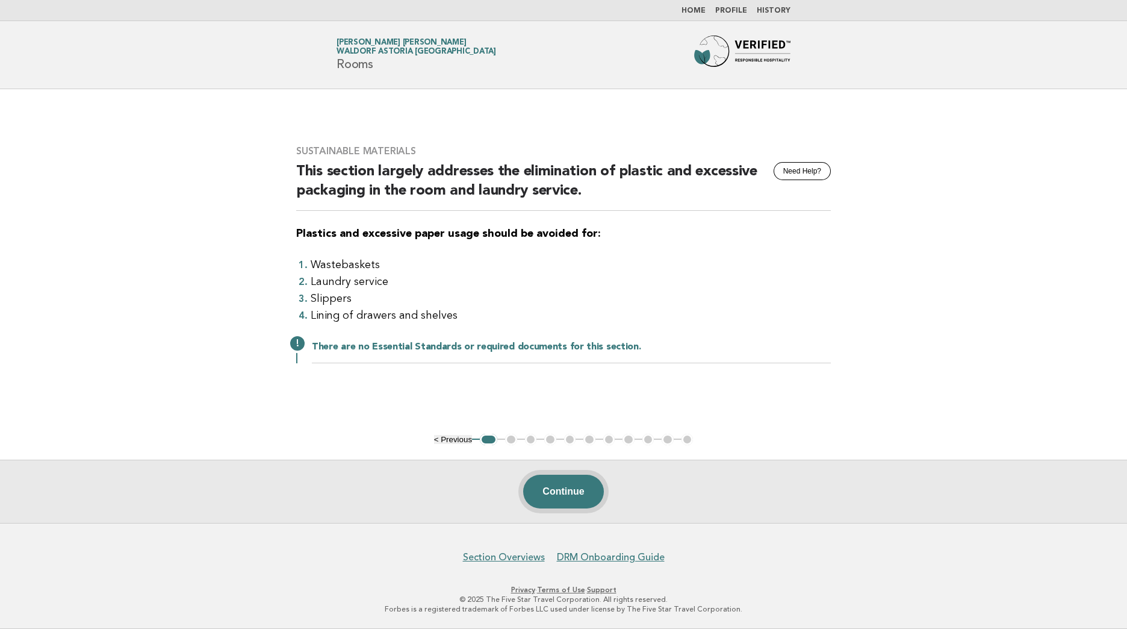
click at [579, 503] on button "Continue" at bounding box center [563, 492] width 80 height 34
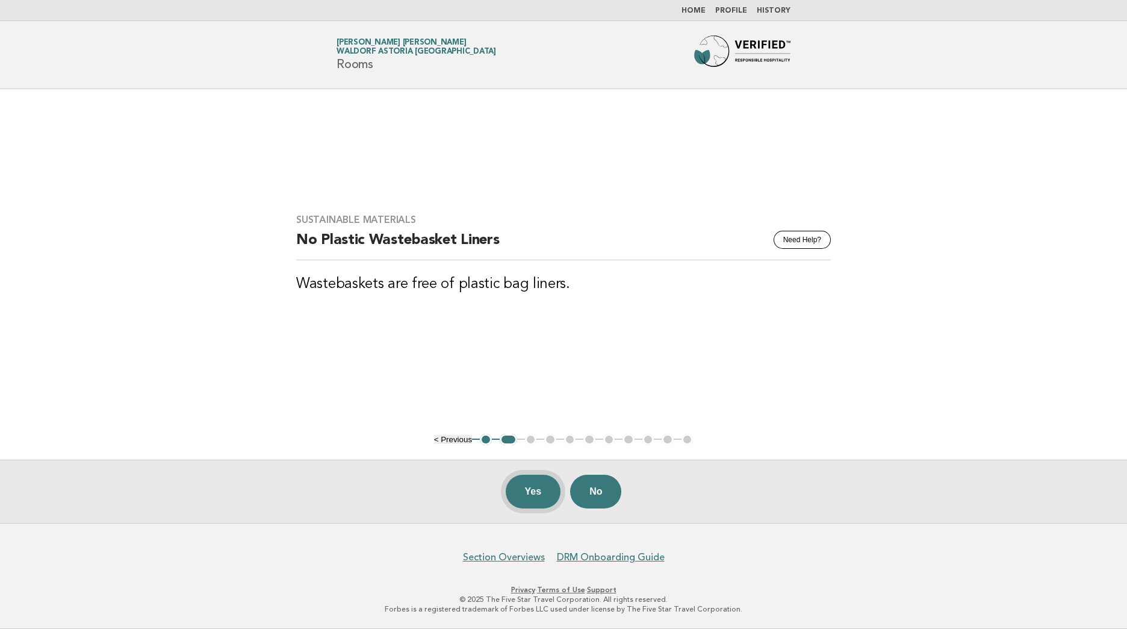
click at [527, 499] on button "Yes" at bounding box center [533, 492] width 55 height 34
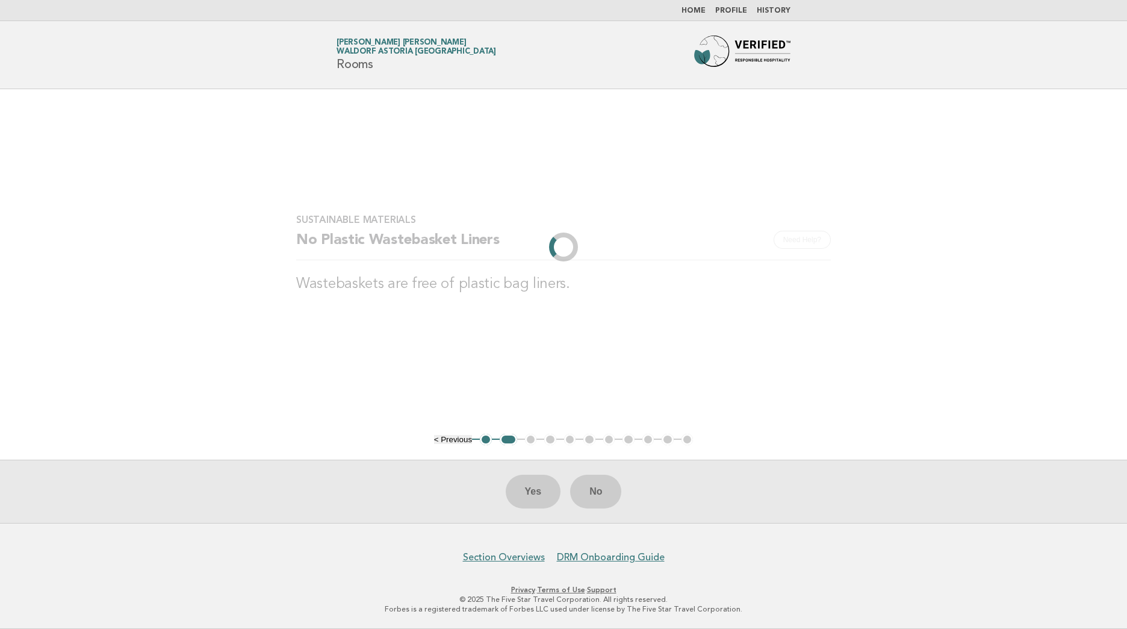
click at [549, 310] on div "Sustainable Materials Need Help? No Plastic Wastebasket Liners Wastebaskets are…" at bounding box center [564, 260] width 564 height 123
click at [700, 12] on link "Home" at bounding box center [694, 10] width 24 height 7
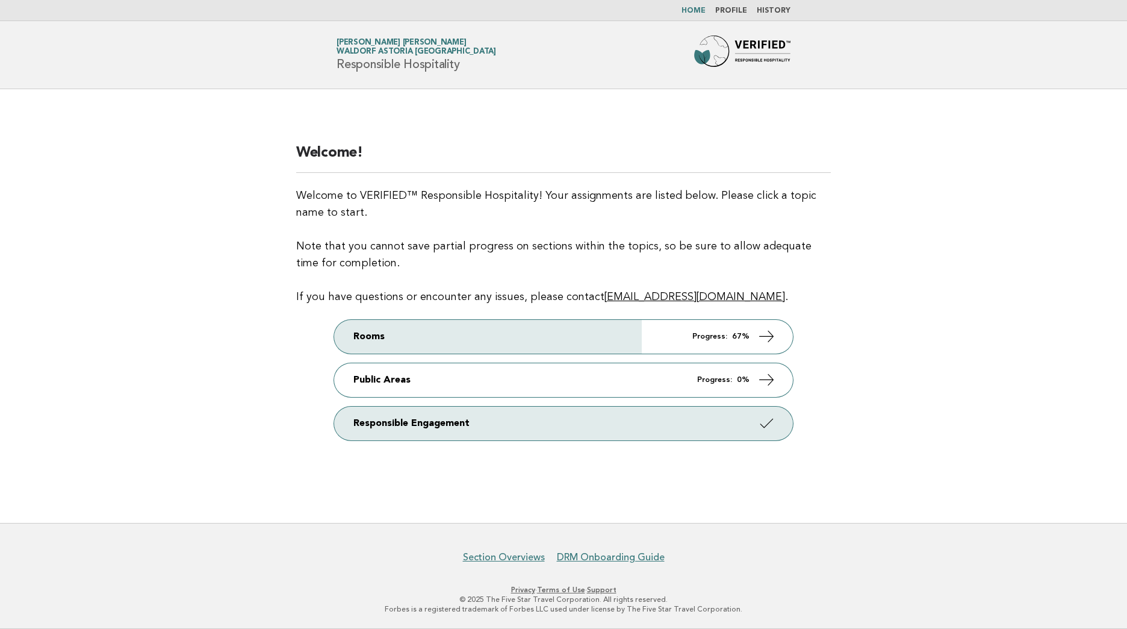
click at [740, 11] on link "Profile" at bounding box center [731, 10] width 32 height 7
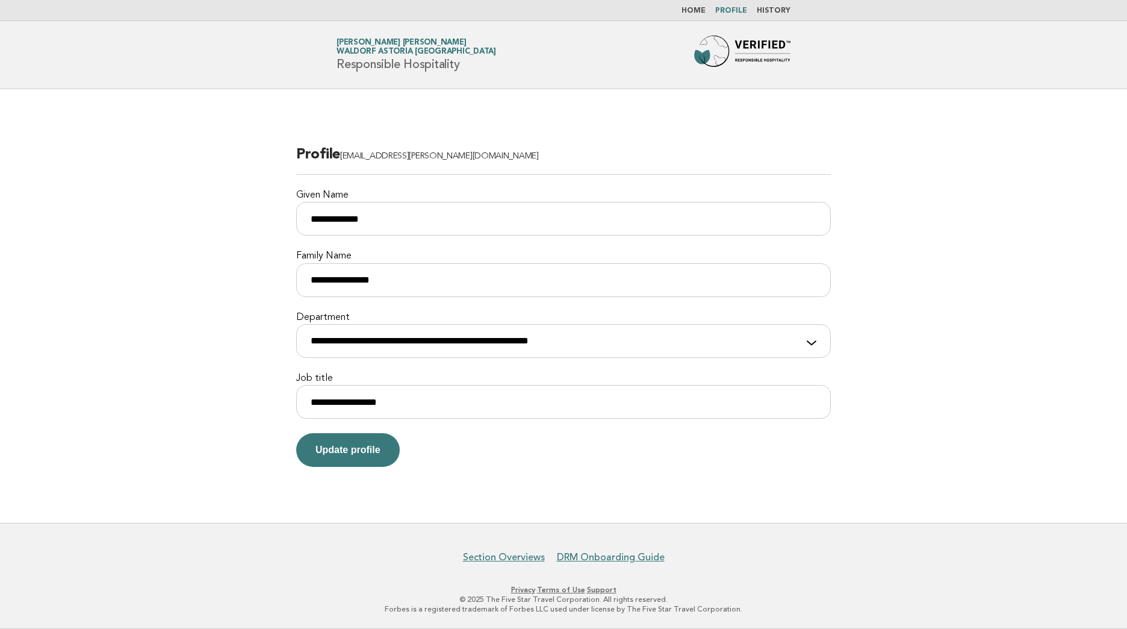
click at [774, 13] on link "History" at bounding box center [774, 10] width 34 height 7
